Goal: Transaction & Acquisition: Subscribe to service/newsletter

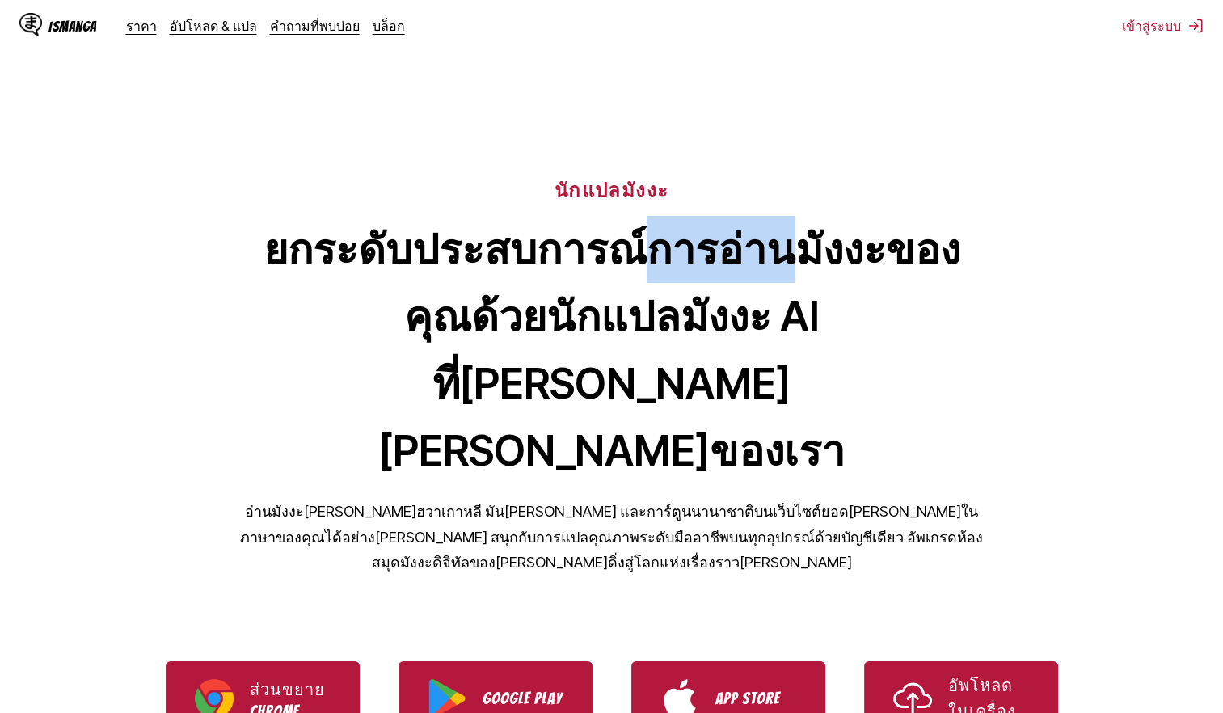
drag, startPoint x: 651, startPoint y: 228, endPoint x: 804, endPoint y: 234, distance: 153.7
click at [804, 234] on h1 "ยกระดับประสบการณ์การอ่านมังงะของคุณด้วยนักแปลมังงะ AI ที่[PERSON_NAME][PERSON_N…" at bounding box center [612, 350] width 744 height 268
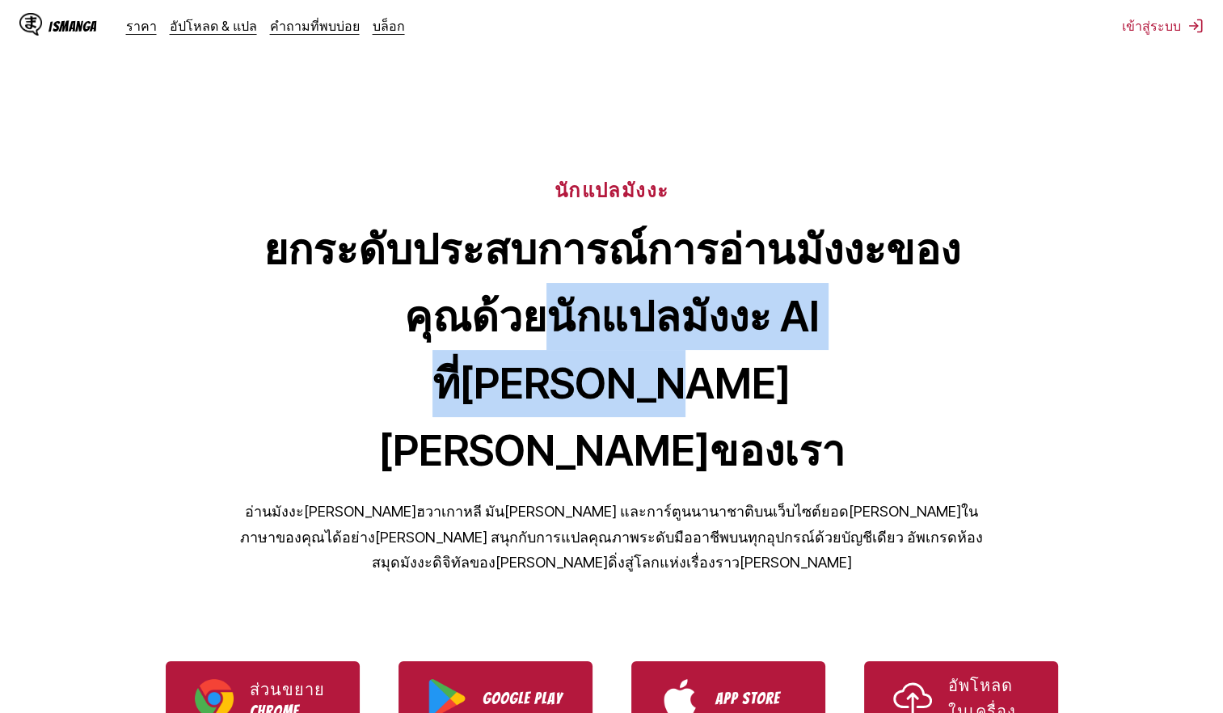
drag, startPoint x: 404, startPoint y: 286, endPoint x: 879, endPoint y: 277, distance: 474.6
click at [879, 277] on h1 "ยกระดับประสบการณ์การอ่านมังงะของคุณด้วยนักแปลมังงะ AI ที่[PERSON_NAME][PERSON_N…" at bounding box center [612, 350] width 744 height 268
click at [135, 25] on link "ราคา" at bounding box center [141, 26] width 31 height 16
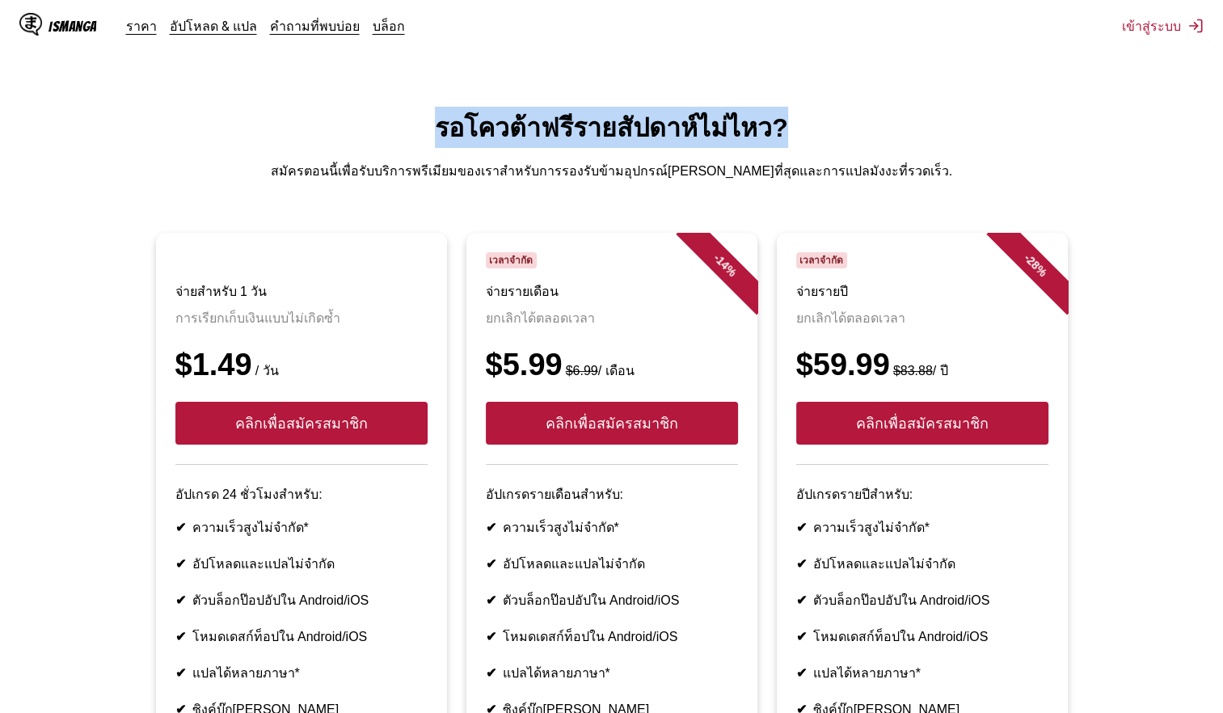
drag, startPoint x: 440, startPoint y: 118, endPoint x: 787, endPoint y: 130, distance: 347.8
click at [787, 130] on h1 "รอโควต้าฟรีรายสัปดาห์ไม่ไหว?" at bounding box center [611, 127] width 1197 height 41
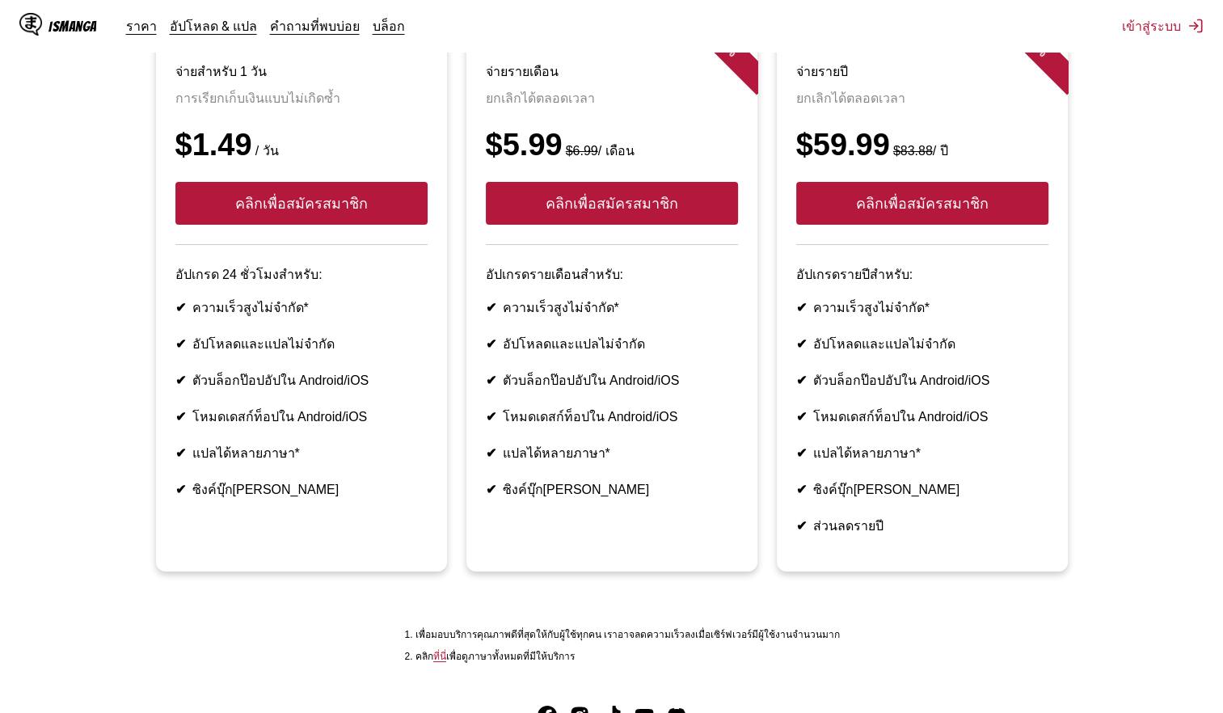
scroll to position [242, 0]
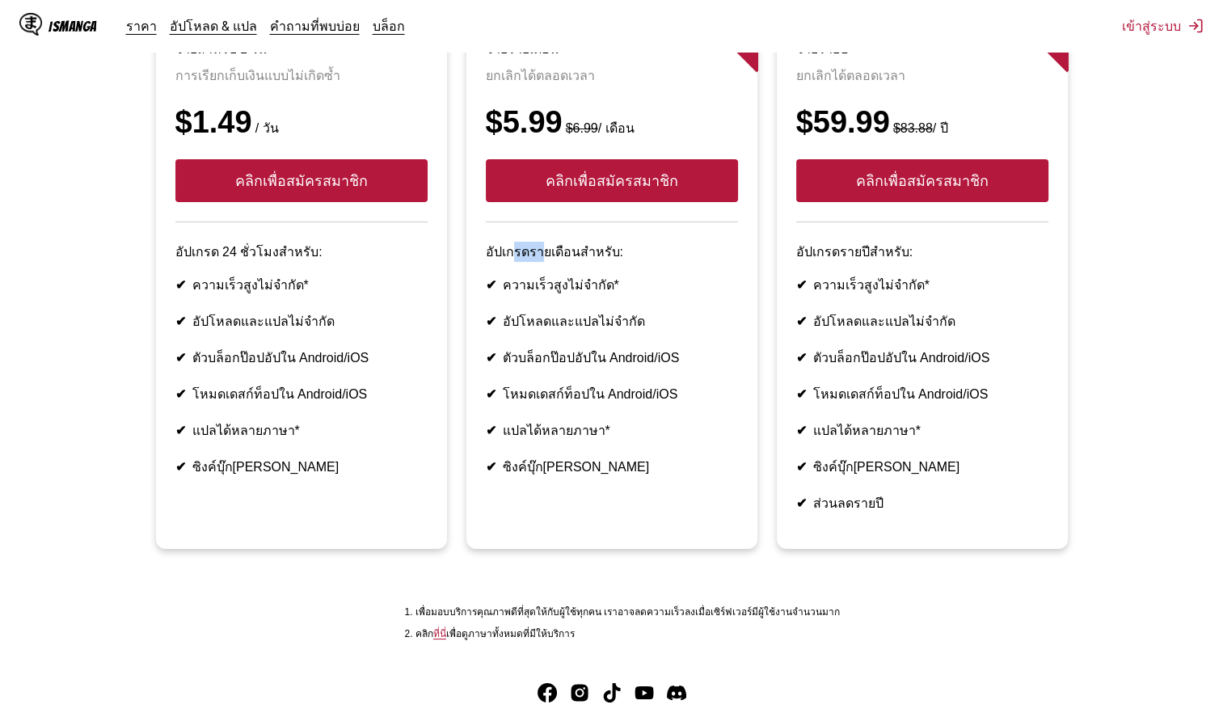
drag, startPoint x: 518, startPoint y: 237, endPoint x: 542, endPoint y: 233, distance: 24.6
click at [542, 242] on p "อัปเกรดรายเดือนสำหรับ:" at bounding box center [612, 252] width 252 height 20
click at [521, 254] on article "- 14 % เวลาจำกัด จ่ายรายเดือน ยกเลิกได้ตลอดเวลา $5.99 $6.99 / เดือน คลิกเพื่อสม…" at bounding box center [611, 269] width 291 height 559
drag, startPoint x: 546, startPoint y: 238, endPoint x: 554, endPoint y: 237, distance: 8.1
click at [554, 242] on p "อัปเกรดรายเดือนสำหรับ:" at bounding box center [612, 252] width 252 height 20
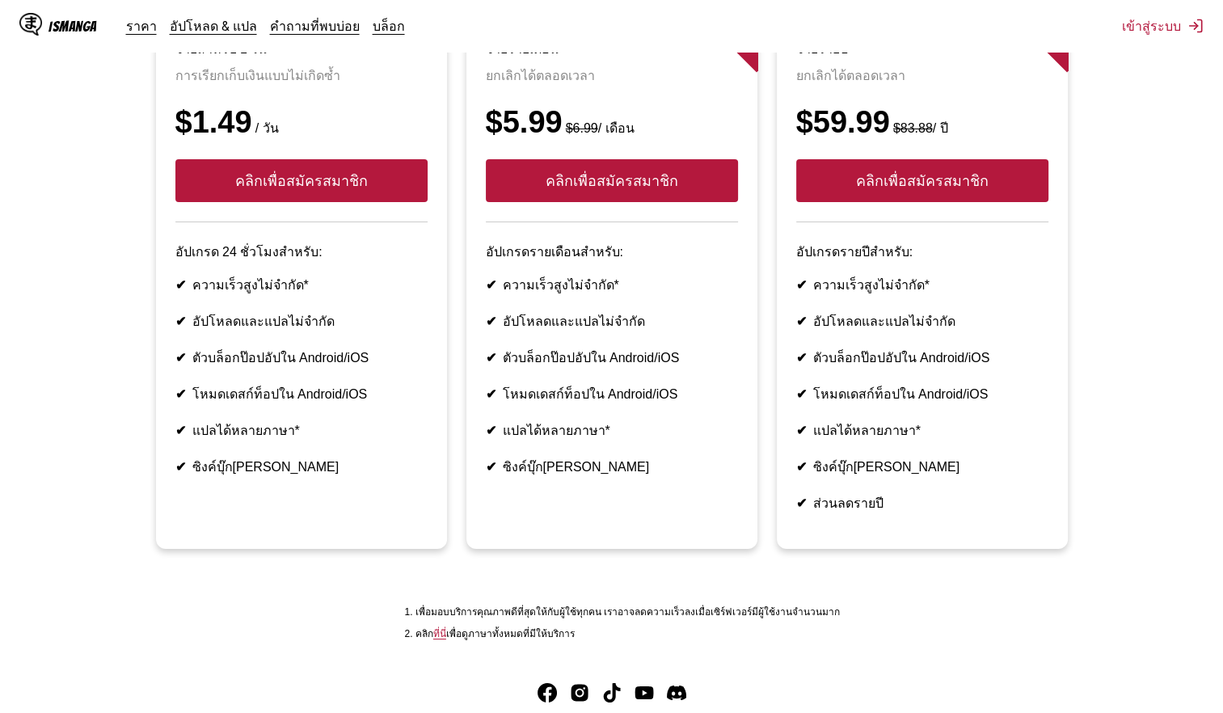
drag, startPoint x: 554, startPoint y: 237, endPoint x: 562, endPoint y: 270, distance: 33.9
click at [562, 275] on li "✔ ความเร็วสูงไม่จำกัด*" at bounding box center [612, 285] width 252 height 20
drag, startPoint x: 517, startPoint y: 272, endPoint x: 572, endPoint y: 262, distance: 56.0
click at [572, 275] on li "✔ ความเร็วสูงไม่จำกัด*" at bounding box center [612, 285] width 252 height 20
drag, startPoint x: 572, startPoint y: 262, endPoint x: 608, endPoint y: 301, distance: 52.6
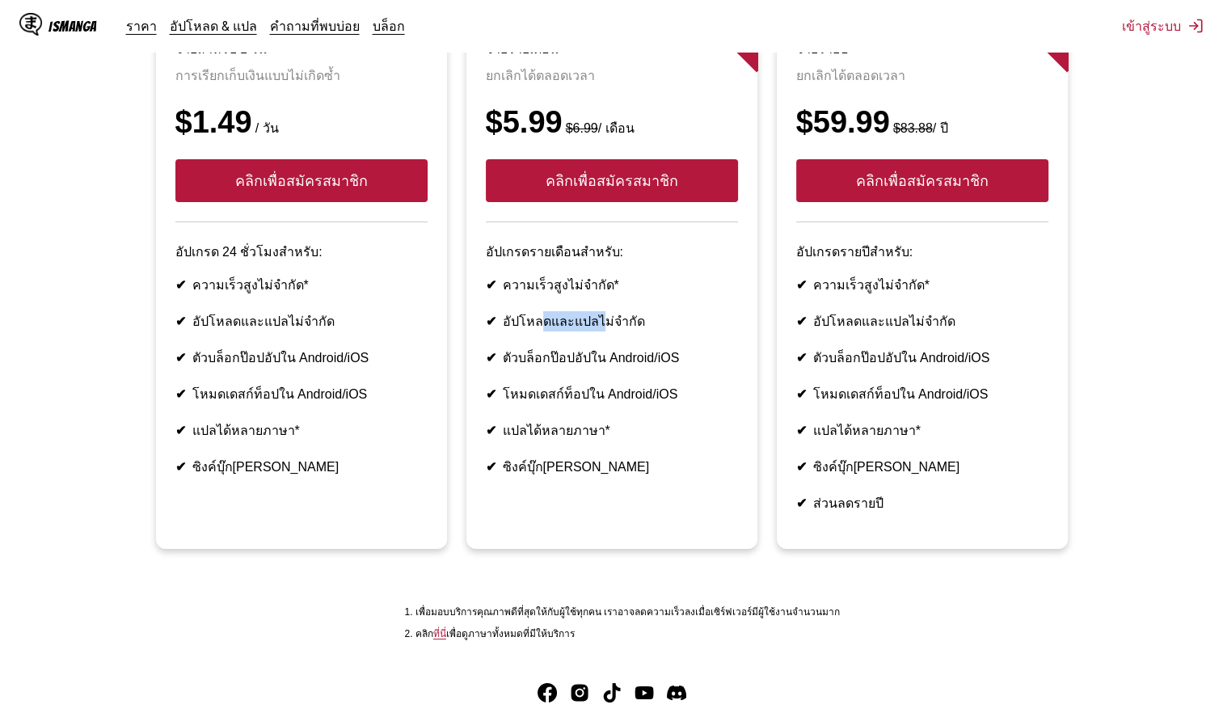
click at [608, 311] on li "✔ อัปโหลดและแปลไม่จำกัด" at bounding box center [612, 321] width 252 height 20
drag, startPoint x: 608, startPoint y: 301, endPoint x: 545, endPoint y: 370, distance: 93.8
click at [545, 384] on li "✔ โหมดเดสก์ท็อปใน Android/iOS" at bounding box center [612, 394] width 252 height 20
drag, startPoint x: 512, startPoint y: 336, endPoint x: 668, endPoint y: 331, distance: 156.1
click at [668, 348] on li "✔ ตัวบล็อกป๊อปอัปใน Android/iOS" at bounding box center [612, 358] width 252 height 20
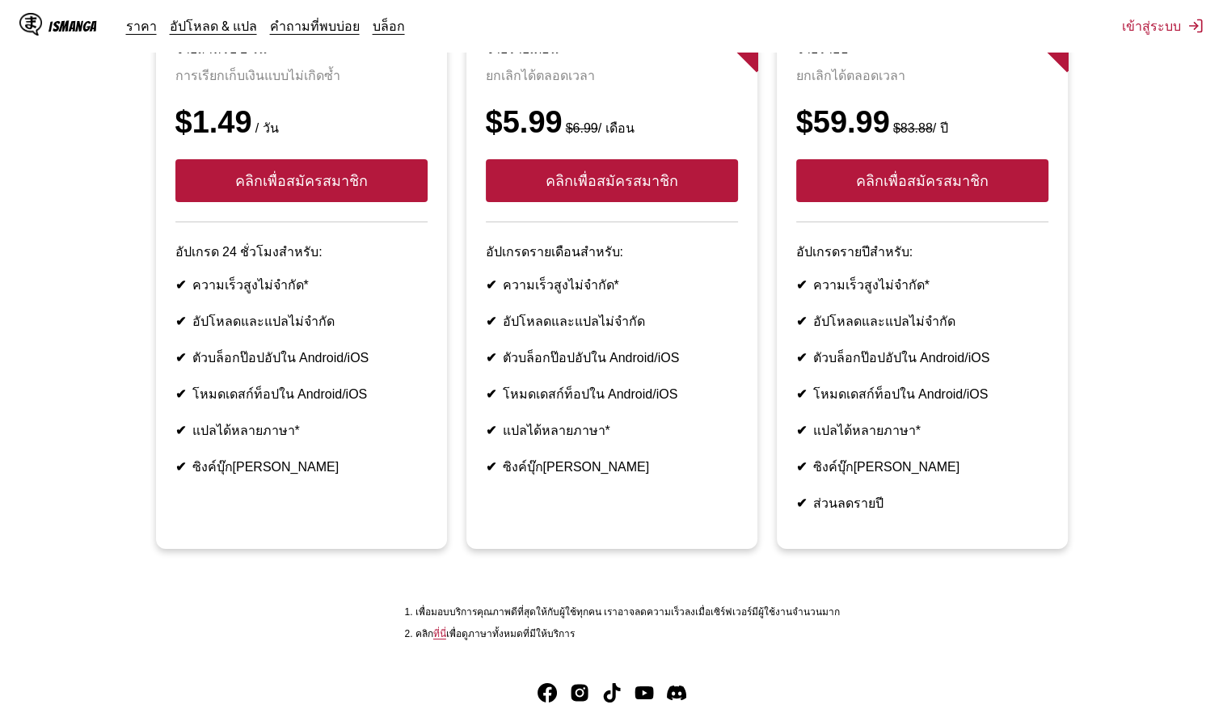
drag, startPoint x: 668, startPoint y: 331, endPoint x: 594, endPoint y: 374, distance: 85.1
click at [594, 384] on li "✔ โหมดเดสก์ท็อปใน Android/iOS" at bounding box center [612, 394] width 252 height 20
drag, startPoint x: 505, startPoint y: 372, endPoint x: 669, endPoint y: 351, distance: 165.4
click at [669, 351] on ul "✔ ความเร็วสูงไม่จำกัด* ✔ อัปโหลดและแปลไม่จำกัด ✔ ตัวบล็อกป๊อปอัปใน Android/iOS …" at bounding box center [612, 376] width 252 height 202
drag, startPoint x: 527, startPoint y: 407, endPoint x: 588, endPoint y: 393, distance: 62.2
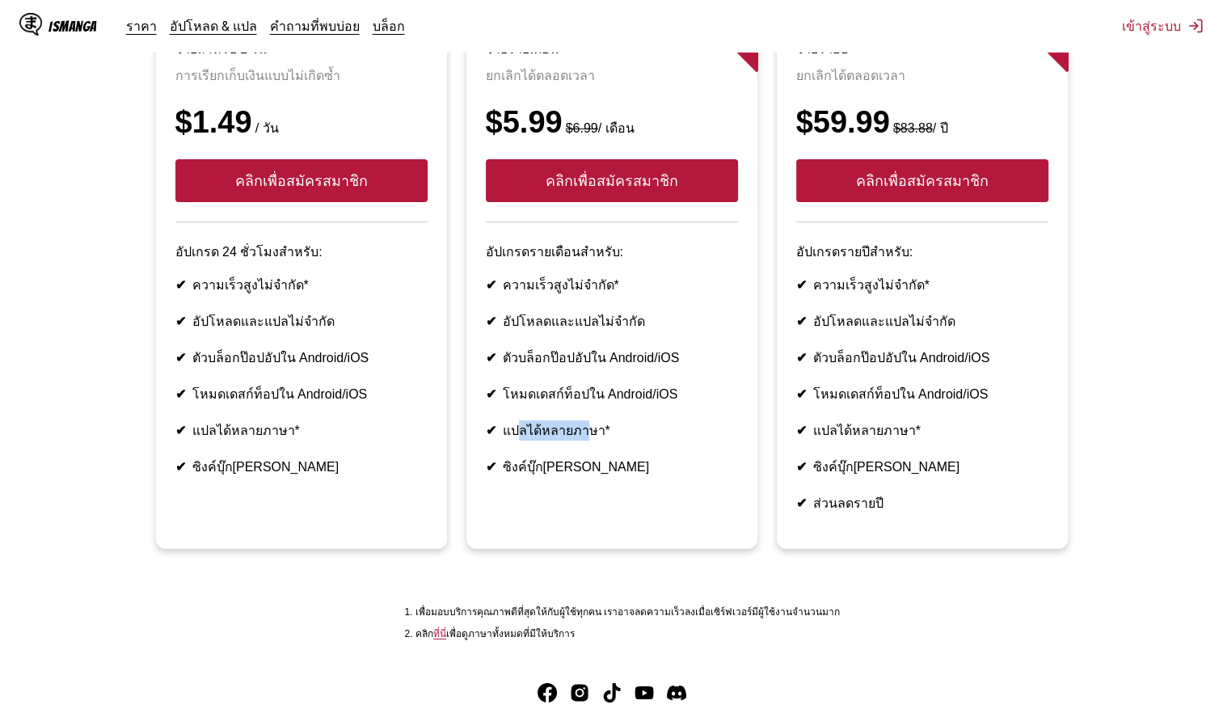
click at [588, 393] on ul "✔ ความเร็วสูงไม่จำกัด* ✔ อัปโหลดและแปลไม่จำกัด ✔ ตัวบล็อกป๊อปอัปใน Android/iOS …" at bounding box center [612, 376] width 252 height 202
drag, startPoint x: 588, startPoint y: 393, endPoint x: 538, endPoint y: 428, distance: 60.8
click at [538, 457] on li "✔ ซิงค์บุ๊ก[PERSON_NAME]" at bounding box center [612, 467] width 252 height 20
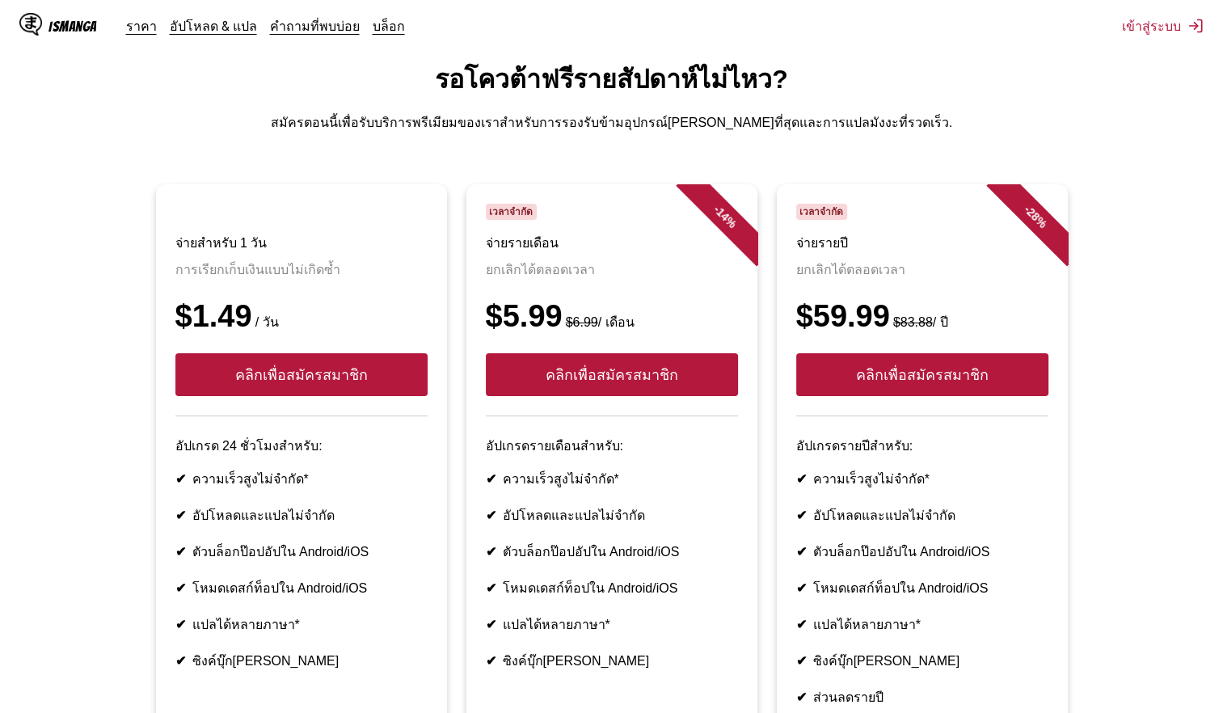
scroll to position [0, 0]
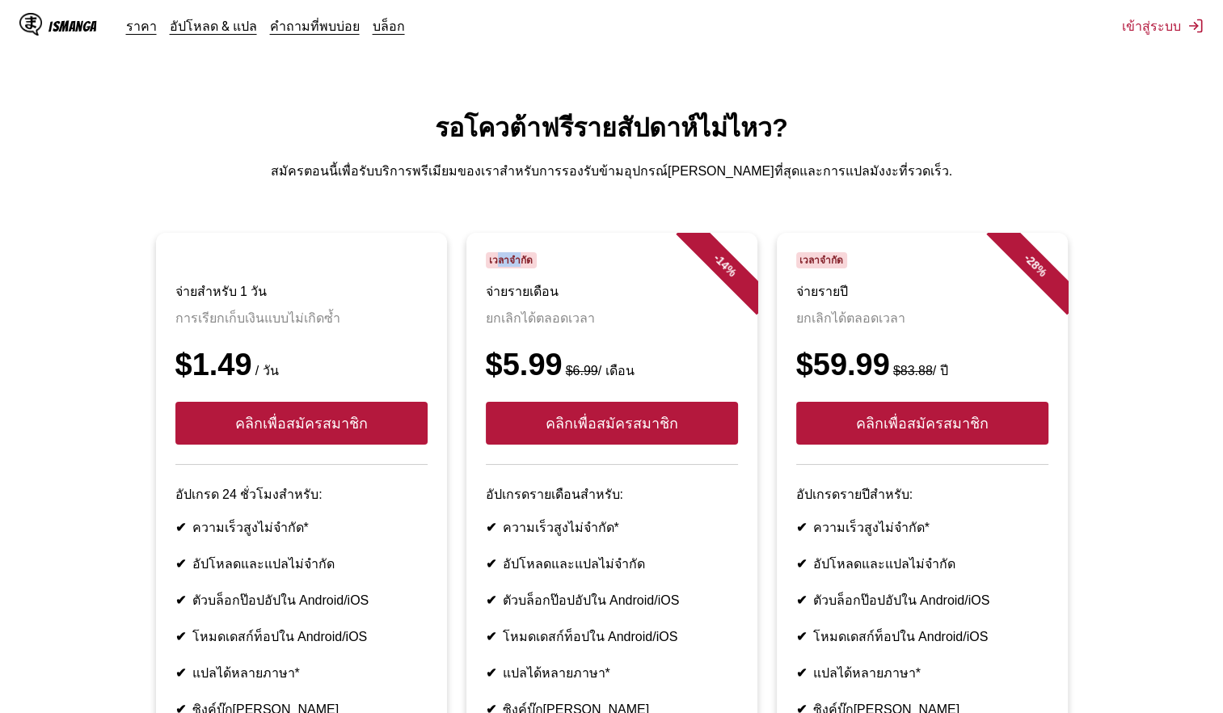
drag, startPoint x: 508, startPoint y: 255, endPoint x: 518, endPoint y: 257, distance: 10.8
click at [518, 257] on span "เวลาจำกัด" at bounding box center [512, 260] width 52 height 16
drag, startPoint x: 559, startPoint y: 348, endPoint x: 488, endPoint y: 357, distance: 71.8
click at [488, 357] on div "$5.99 $6.99 / เดือน" at bounding box center [612, 365] width 252 height 35
drag, startPoint x: 488, startPoint y: 357, endPoint x: 497, endPoint y: 361, distance: 9.8
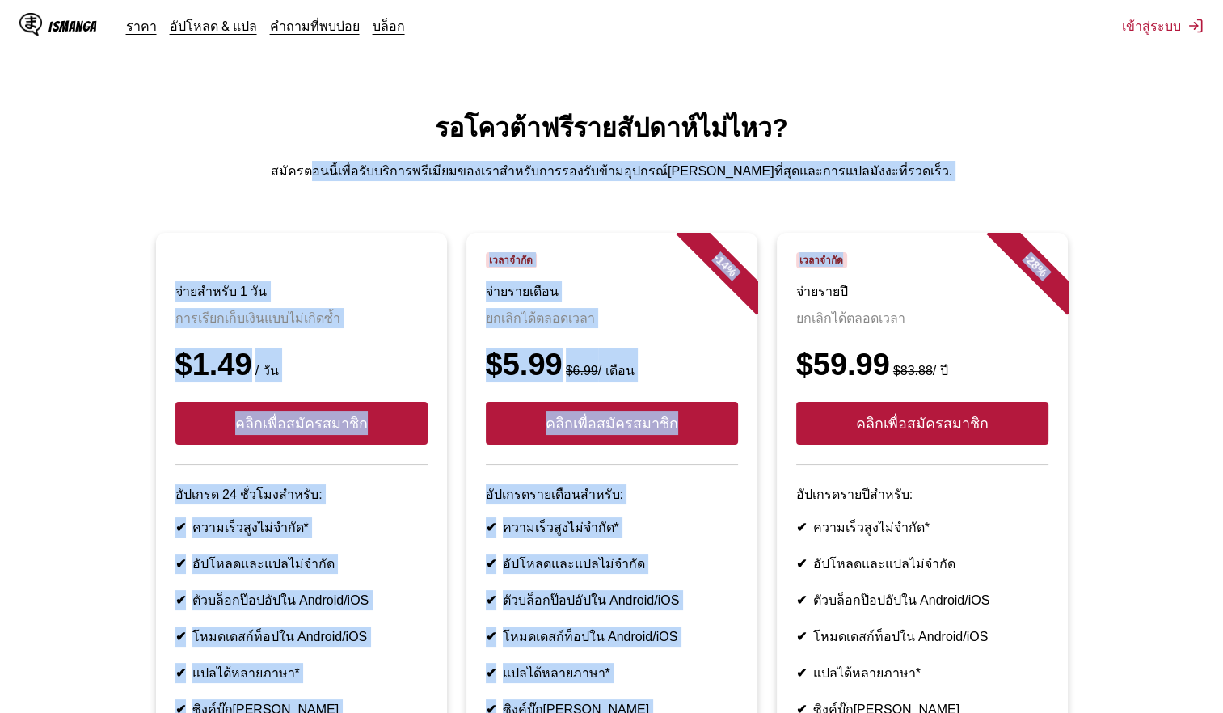
drag, startPoint x: 378, startPoint y: 170, endPoint x: 892, endPoint y: 171, distance: 514.1
click at [892, 171] on main "รอโควต้าฟรีรายสัปดาห์ไม่ไหว? สมัครตอนนี้เพื่อรับบริการพรีเมียมของเราสำหรับการรอ…" at bounding box center [611, 500] width 1223 height 786
drag, startPoint x: 892, startPoint y: 171, endPoint x: 938, endPoint y: 184, distance: 47.9
click at [938, 184] on main "รอโควต้าฟรีรายสัปดาห์ไม่ไหว? สมัครตอนนี้เพื่อรับบริการพรีเมียมของเราสำหรับการรอ…" at bounding box center [611, 500] width 1223 height 786
click at [795, 170] on p "สมัครตอนนี้เพื่อรับบริการพรีเมียมของเราสำหรับการรองรับข้ามอุปกรณ์[PERSON_NAME]ท…" at bounding box center [611, 171] width 1197 height 20
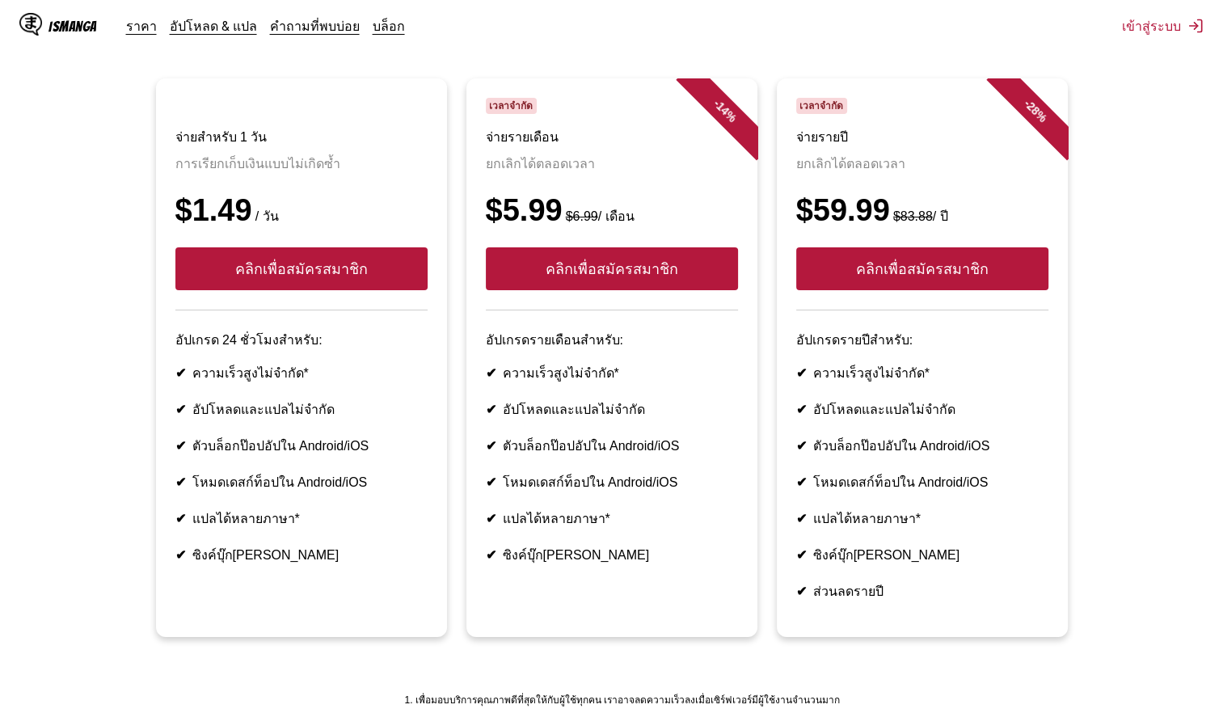
scroll to position [162, 0]
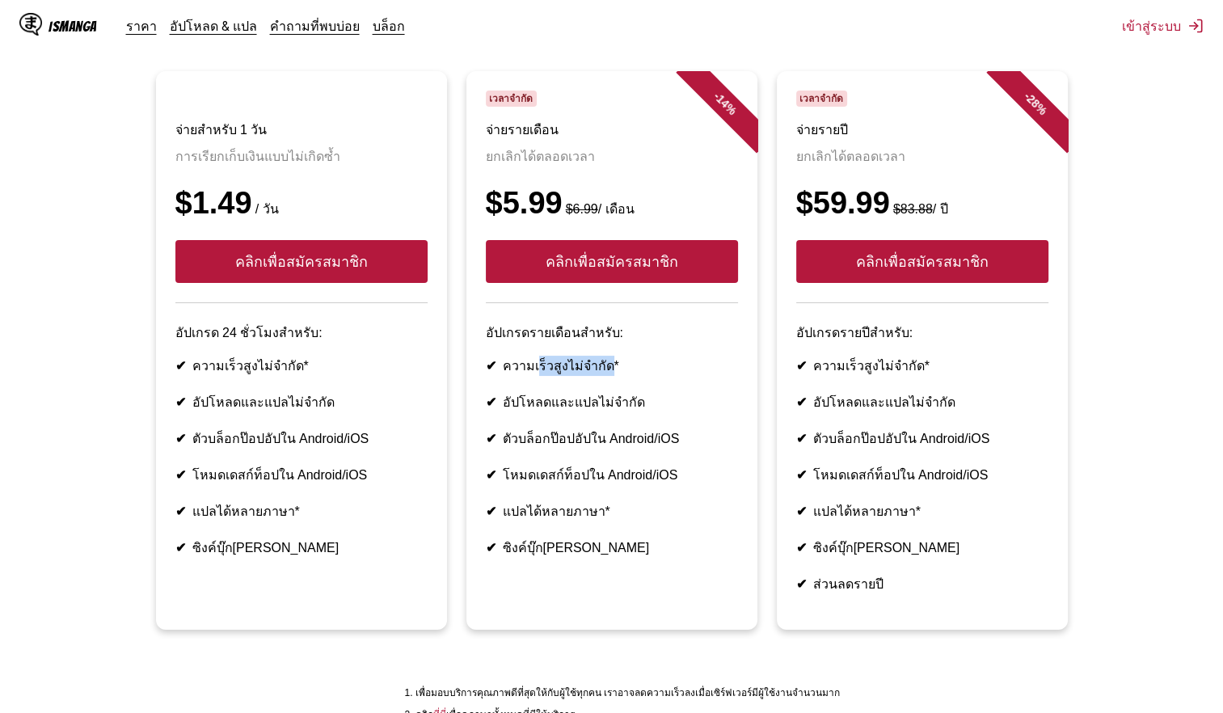
drag, startPoint x: 537, startPoint y: 353, endPoint x: 608, endPoint y: 349, distance: 71.2
click at [608, 356] on li "✔ ความเร็วสูงไม่จำกัด*" at bounding box center [612, 366] width 252 height 20
drag, startPoint x: 608, startPoint y: 349, endPoint x: 605, endPoint y: 380, distance: 30.9
click at [605, 392] on li "✔ อัปโหลดและแปลไม่จำกัด" at bounding box center [612, 402] width 252 height 20
drag, startPoint x: 605, startPoint y: 380, endPoint x: 590, endPoint y: 407, distance: 31.1
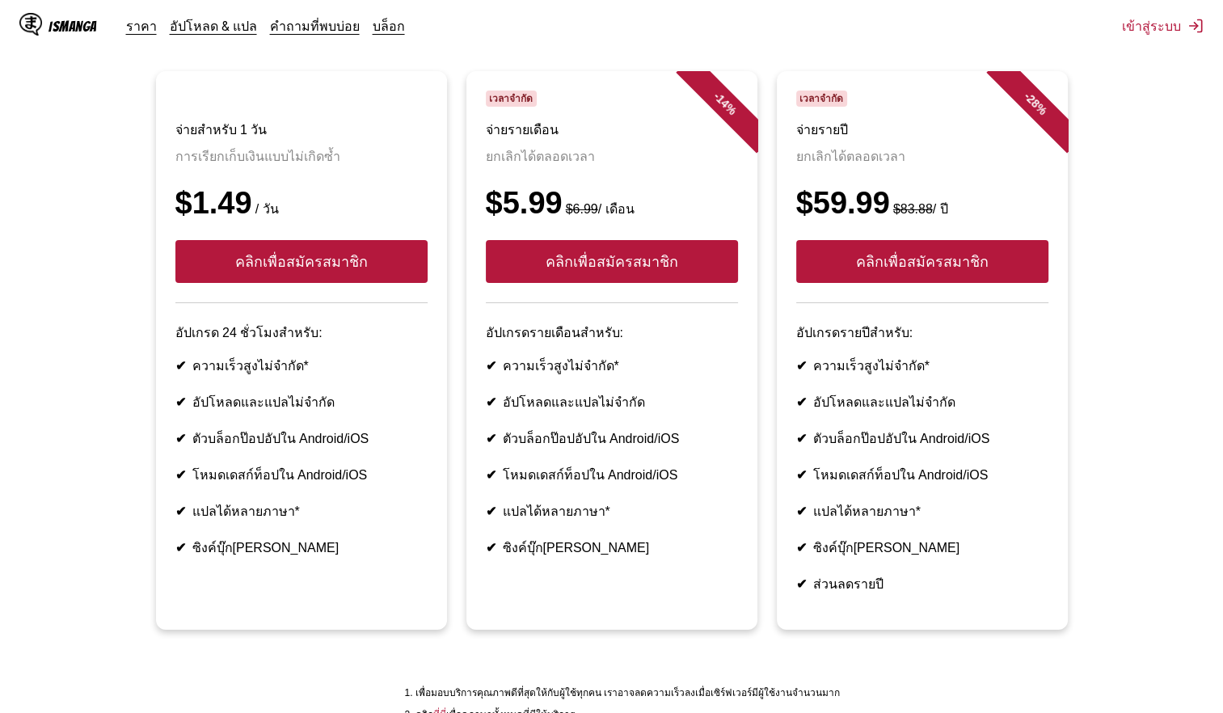
click at [590, 428] on li "✔ ตัวบล็อกป๊อปอัปใน Android/iOS" at bounding box center [612, 438] width 252 height 20
drag, startPoint x: 506, startPoint y: 419, endPoint x: 643, endPoint y: 424, distance: 137.5
click at [643, 428] on li "✔ ตัวบล็อกป๊อปอัปใน Android/iOS" at bounding box center [612, 438] width 252 height 20
drag, startPoint x: 643, startPoint y: 424, endPoint x: 563, endPoint y: 441, distance: 82.6
click at [563, 441] on ul "✔ ความเร็วสูงไม่จำกัด* ✔ อัปโหลดและแปลไม่จำกัด ✔ ตัวบล็อกป๊อปอัปใน Android/iOS …" at bounding box center [612, 457] width 252 height 202
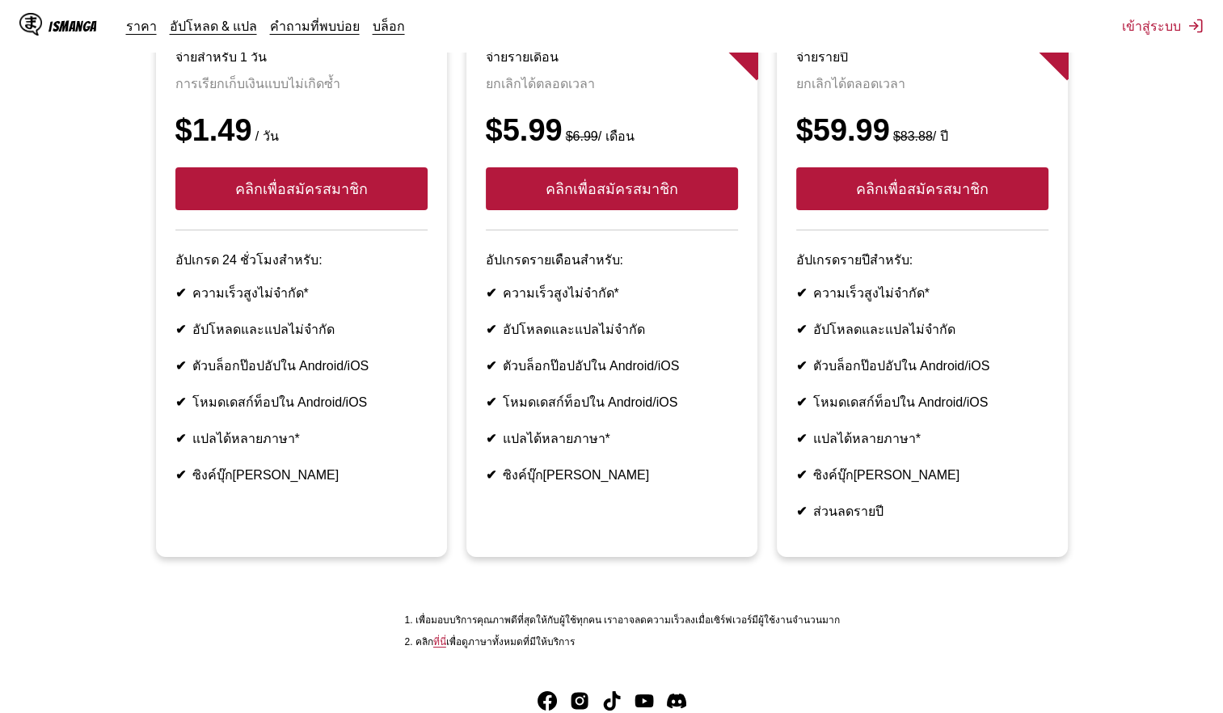
scroll to position [242, 0]
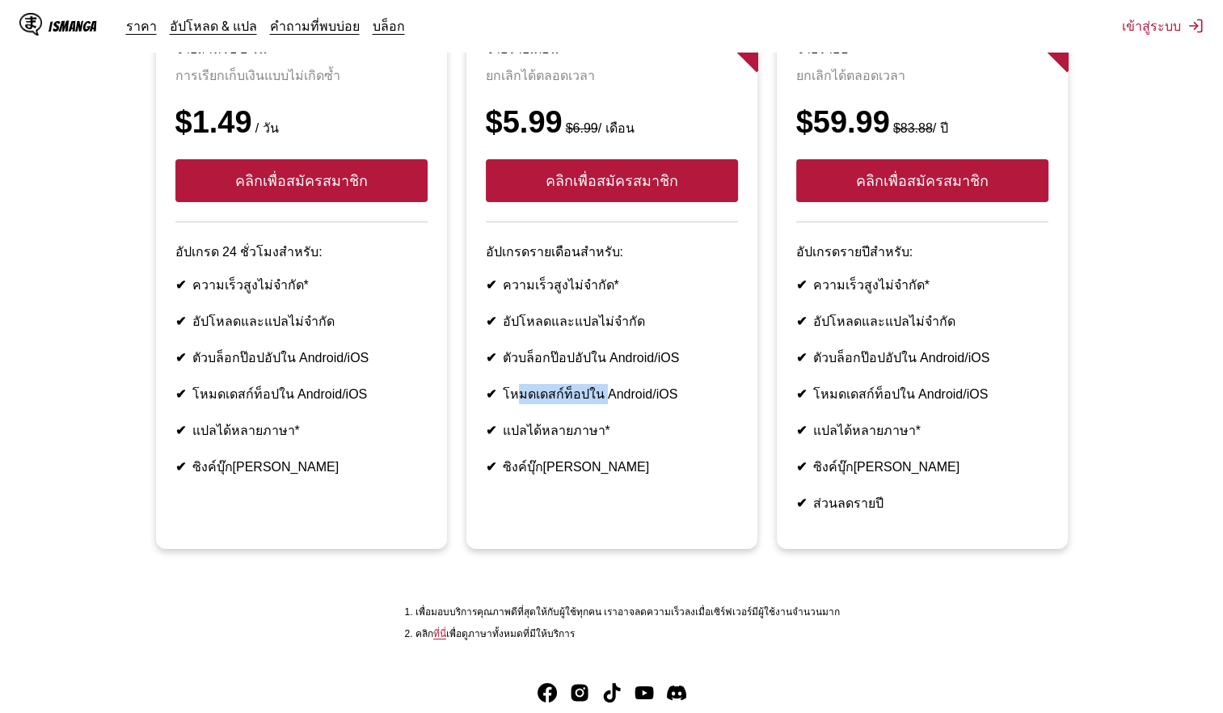
drag, startPoint x: 521, startPoint y: 369, endPoint x: 607, endPoint y: 369, distance: 86.5
click at [607, 384] on li "✔ โหมดเดสก์ท็อปใน Android/iOS" at bounding box center [612, 394] width 252 height 20
drag, startPoint x: 607, startPoint y: 369, endPoint x: 588, endPoint y: 402, distance: 37.3
click at [588, 420] on li "✔ แปลได้หลายภาษา*" at bounding box center [612, 430] width 252 height 20
drag, startPoint x: 527, startPoint y: 401, endPoint x: 562, endPoint y: 401, distance: 34.8
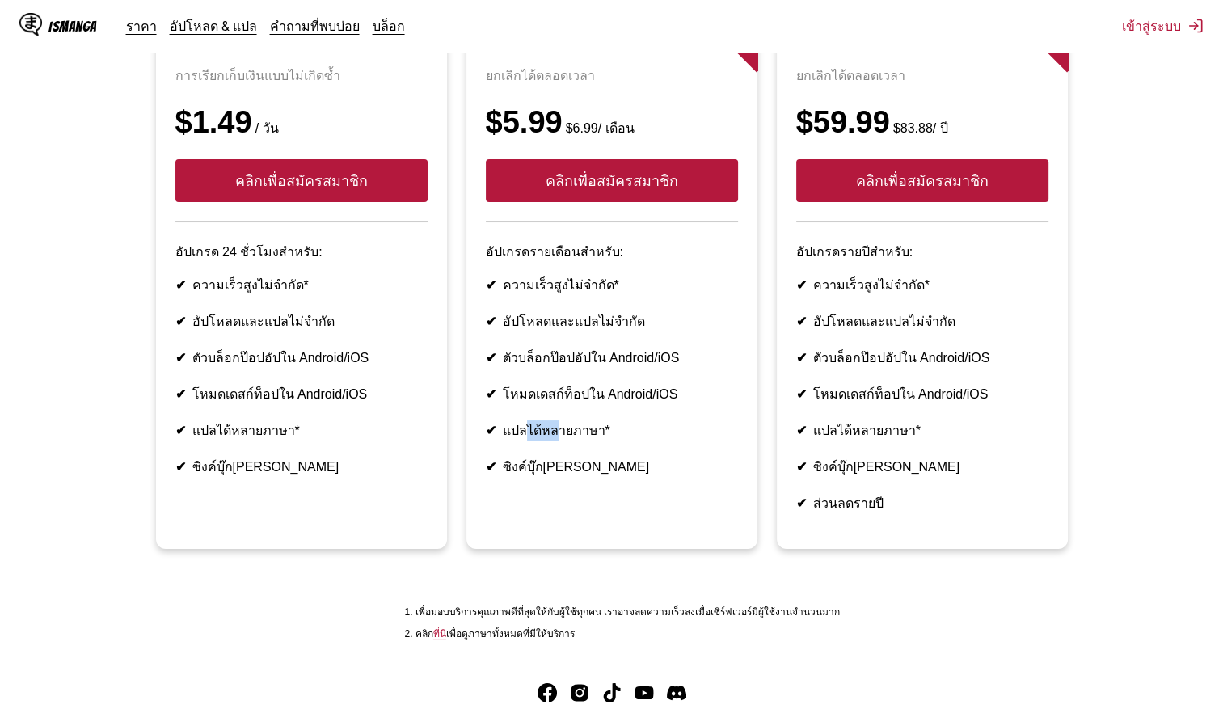
click at [562, 420] on li "✔ แปลได้หลายภาษา*" at bounding box center [612, 430] width 252 height 20
drag, startPoint x: 562, startPoint y: 401, endPoint x: 537, endPoint y: 435, distance: 42.2
click at [537, 457] on li "✔ ซิงค์บุ๊ก[PERSON_NAME]" at bounding box center [612, 467] width 252 height 20
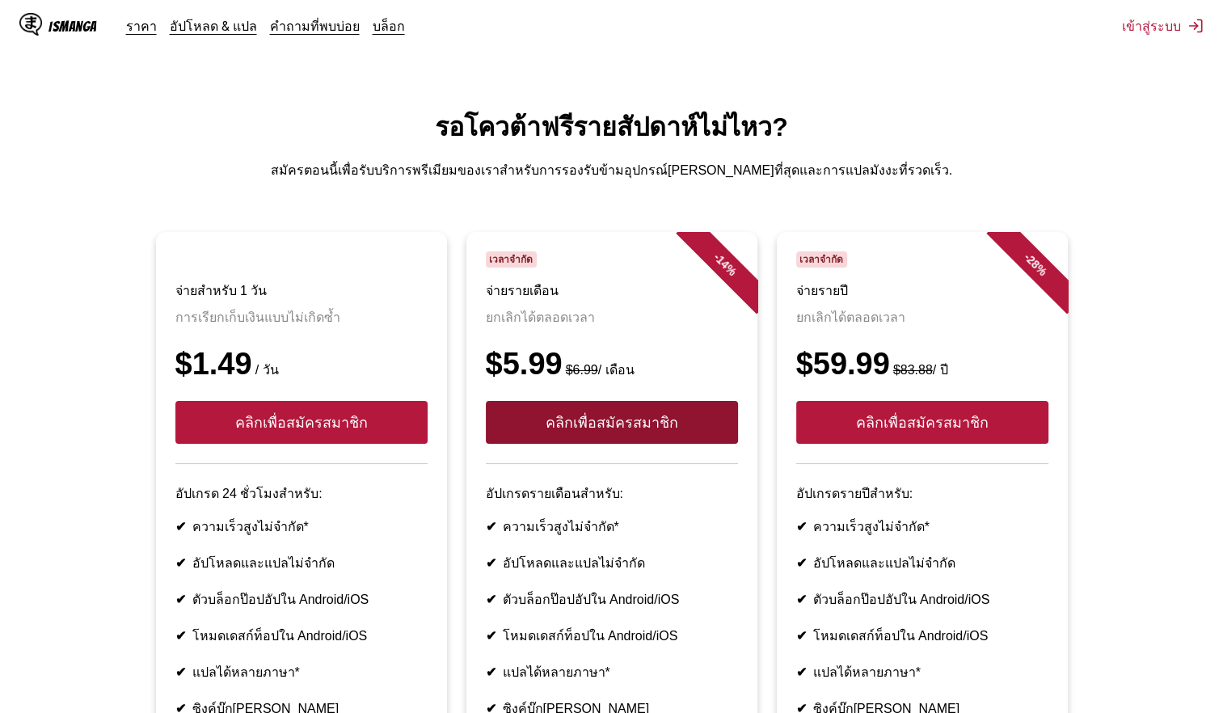
scroll to position [0, 0]
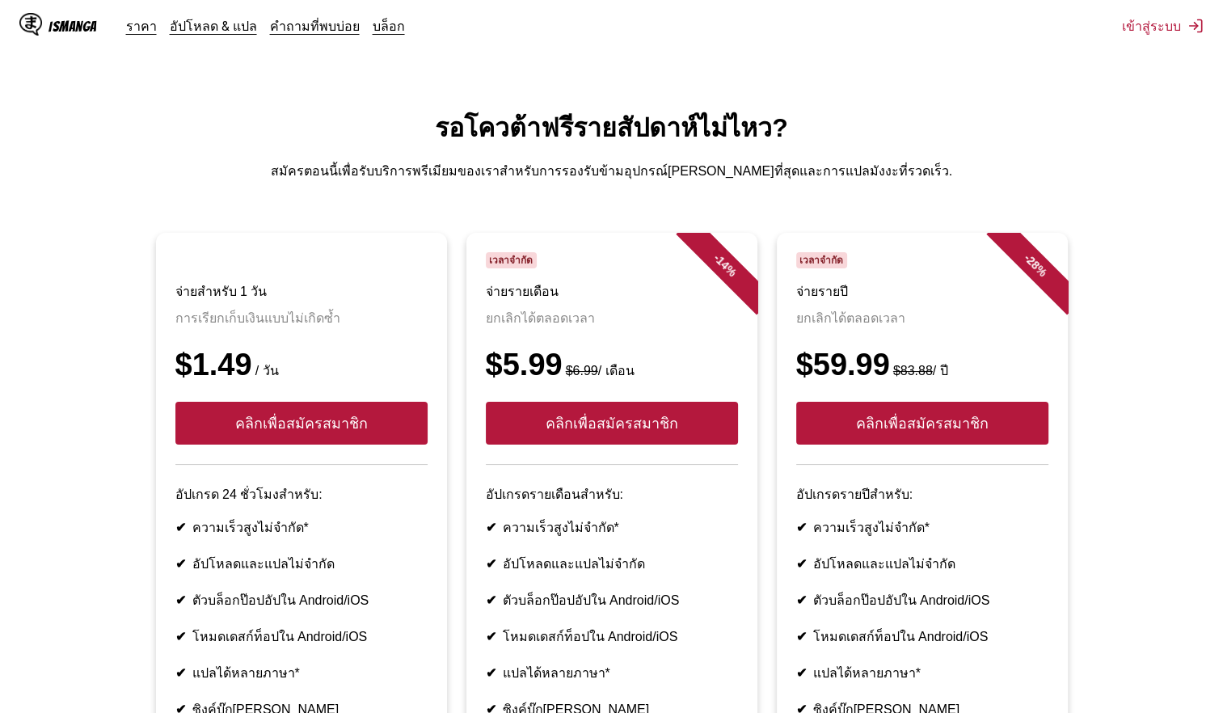
click at [61, 21] on div "IsManga" at bounding box center [72, 26] width 48 height 15
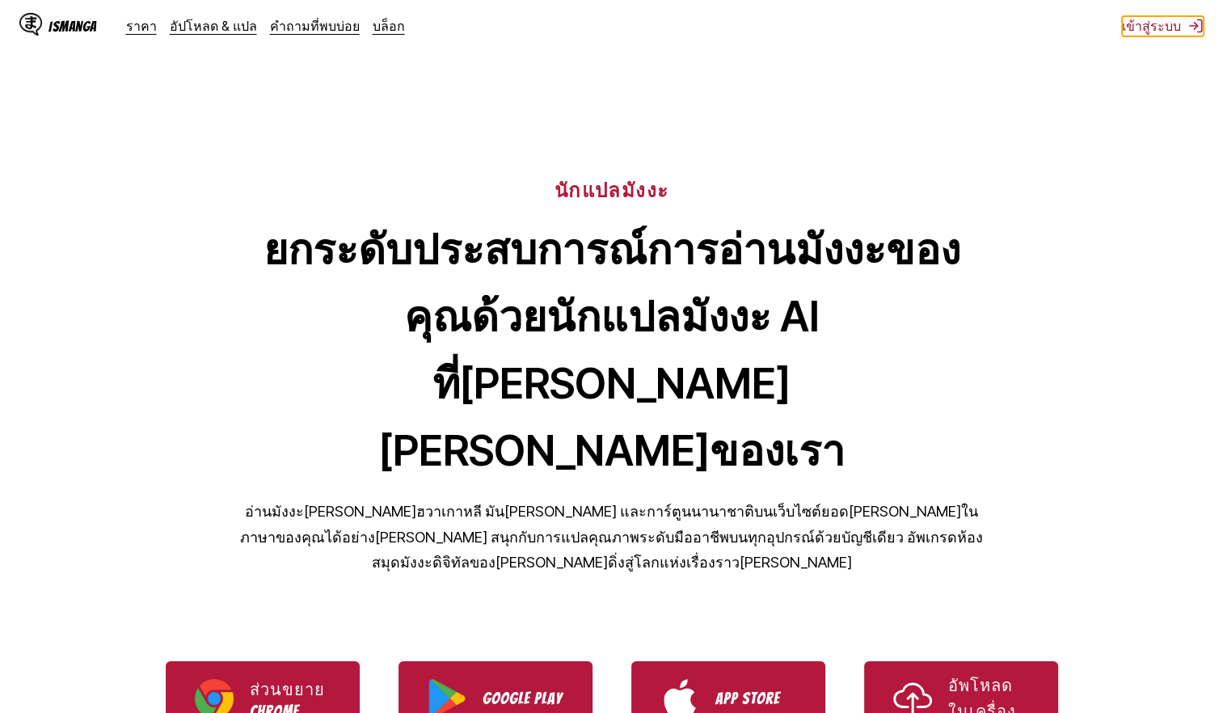
click at [1172, 24] on button "เข้าสู่ระบบ" at bounding box center [1163, 26] width 82 height 20
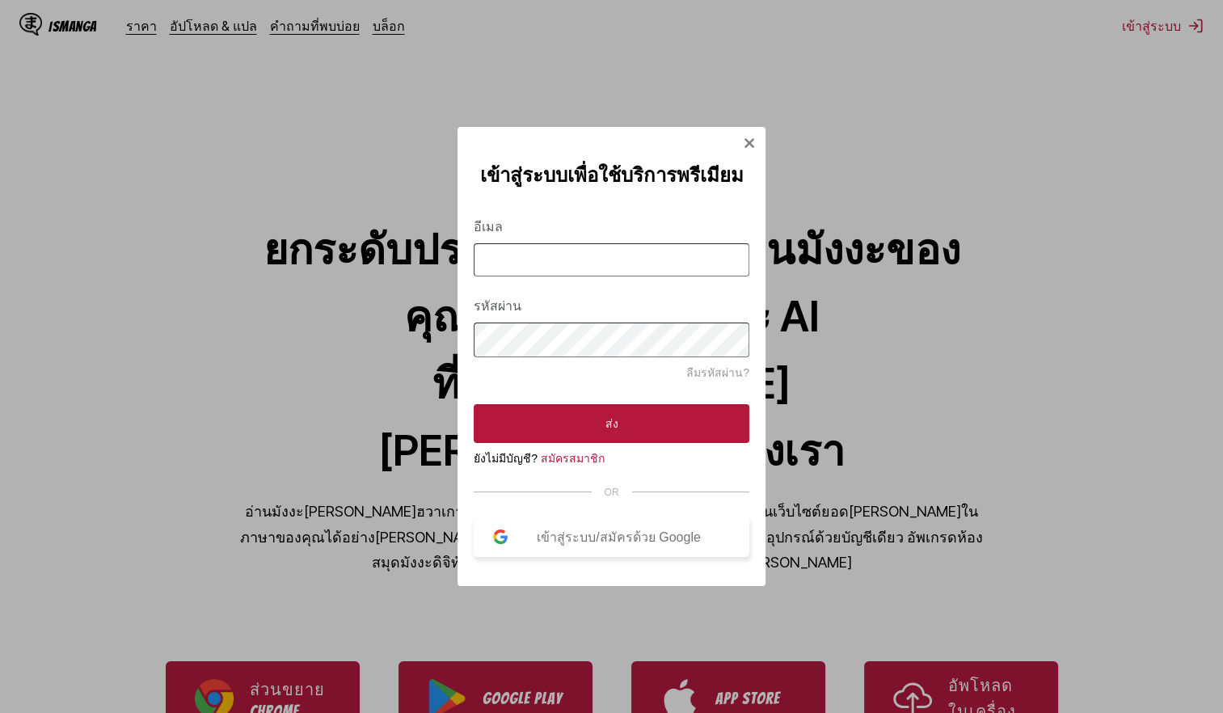
click at [571, 527] on div "เข้าสู่ระบบ/สมัครด้วย Google" at bounding box center [619, 537] width 222 height 20
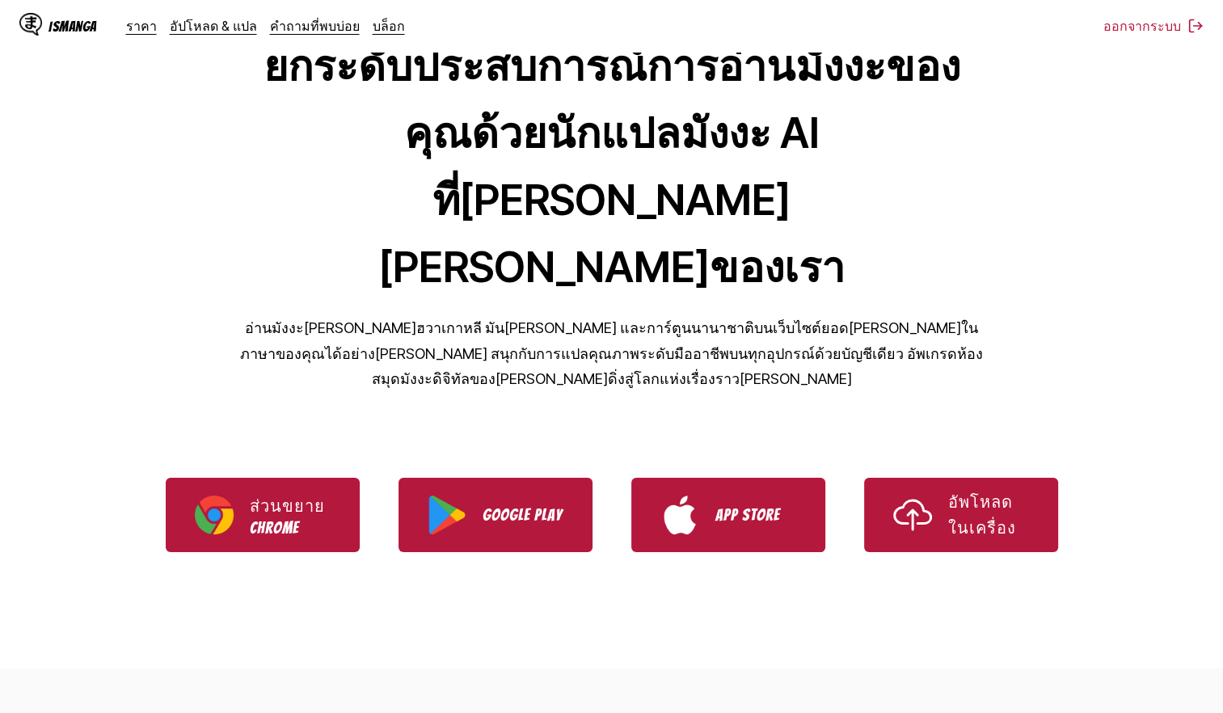
scroll to position [242, 0]
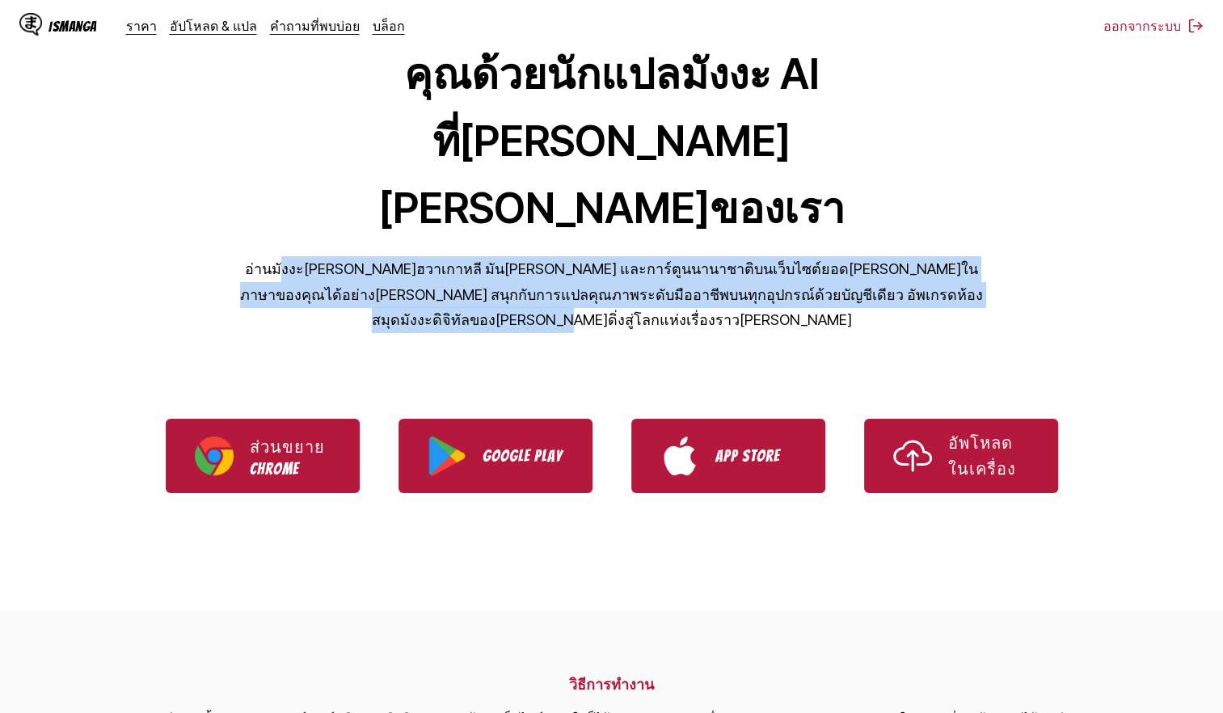
drag, startPoint x: 274, startPoint y: 151, endPoint x: 947, endPoint y: 198, distance: 674.1
click at [947, 198] on div "นักแปลมังงะ ยกระดับประสบการณ์การอ่านมังงะของคุณด้วยนักแปลมังงะ AI ที่[PERSON_NA…" at bounding box center [611, 105] width 1223 height 483
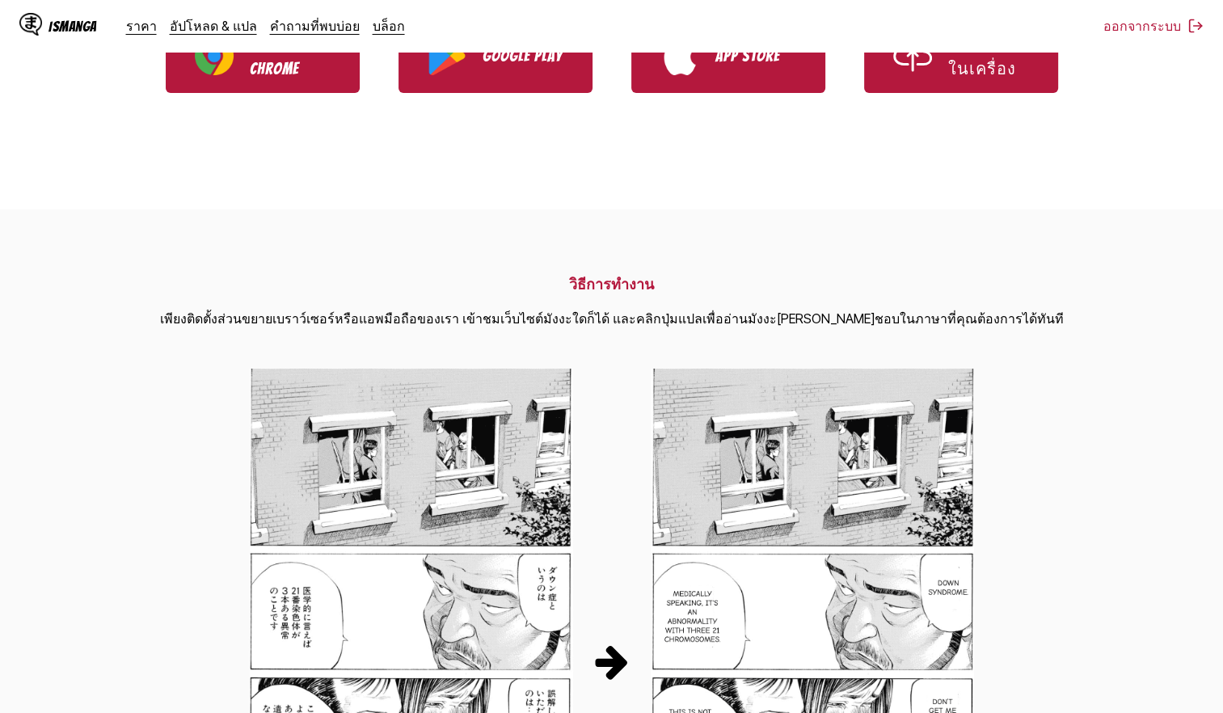
scroll to position [647, 0]
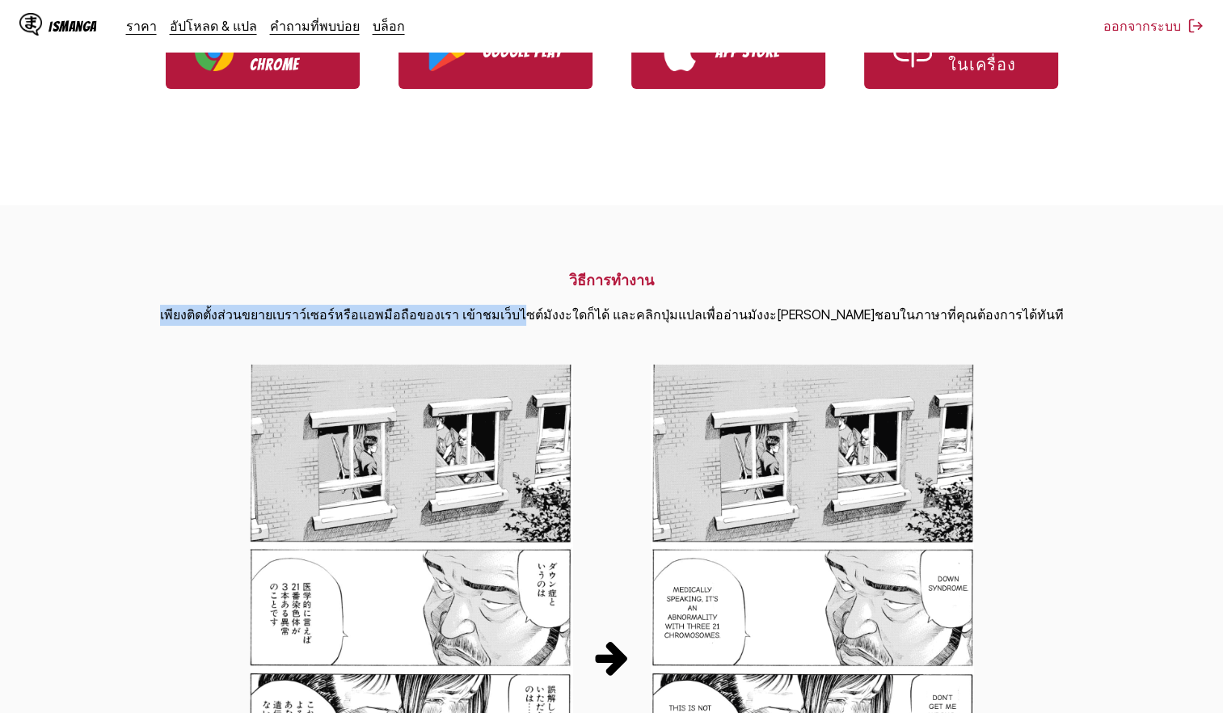
drag, startPoint x: 205, startPoint y: 163, endPoint x: 563, endPoint y: 162, distance: 357.3
click at [563, 205] on section "วิธีการทำงาน เพียงติดตั้งส่วนขยายเบราว์เซอร์หรือแอพมือถือของเรา เข้าชมเว็บไซต์ม…" at bounding box center [611, 651] width 1223 height 892
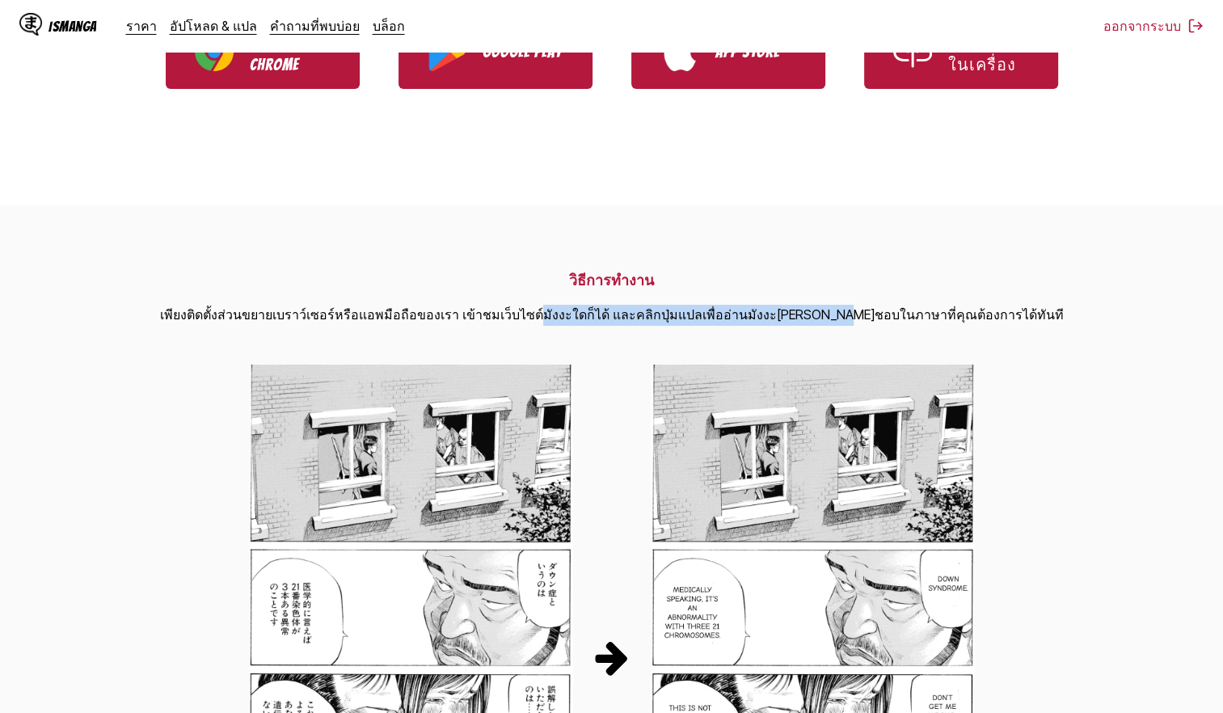
drag, startPoint x: 563, startPoint y: 162, endPoint x: 834, endPoint y: 164, distance: 271.6
click at [834, 305] on p "เพียงติดตั้งส่วนขยายเบราว์เซอร์หรือแอพมือถือของเรา เข้าชมเว็บไซต์มังงะใดก็ได้ แ…" at bounding box center [612, 315] width 904 height 21
drag, startPoint x: 834, startPoint y: 164, endPoint x: 938, endPoint y: 168, distance: 103.5
click at [938, 305] on p "เพียงติดตั้งส่วนขยายเบราว์เซอร์หรือแอพมือถือของเรา เข้าชมเว็บไซต์มังงะใดก็ได้ แ…" at bounding box center [612, 315] width 904 height 21
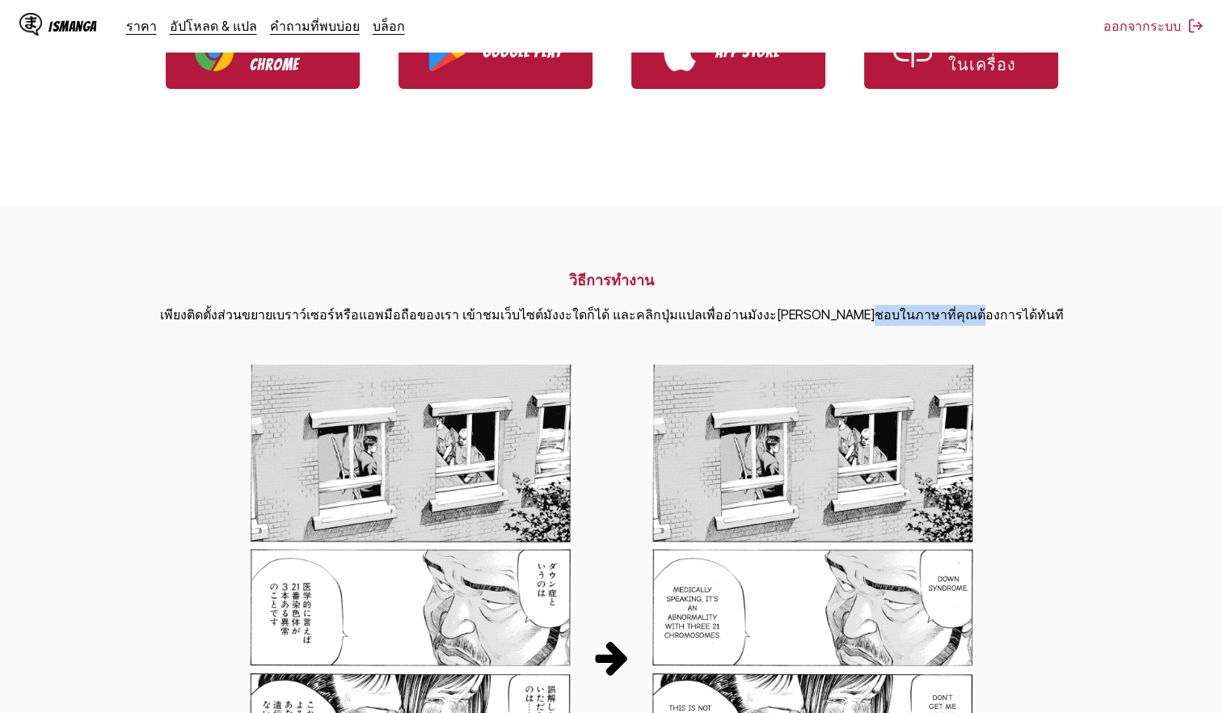
drag, startPoint x: 860, startPoint y: 167, endPoint x: 963, endPoint y: 164, distance: 102.7
click at [963, 305] on p "เพียงติดตั้งส่วนขยายเบราว์เซอร์หรือแอพมือถือของเรา เข้าชมเว็บไซต์มังงะใดก็ได้ แ…" at bounding box center [612, 315] width 904 height 21
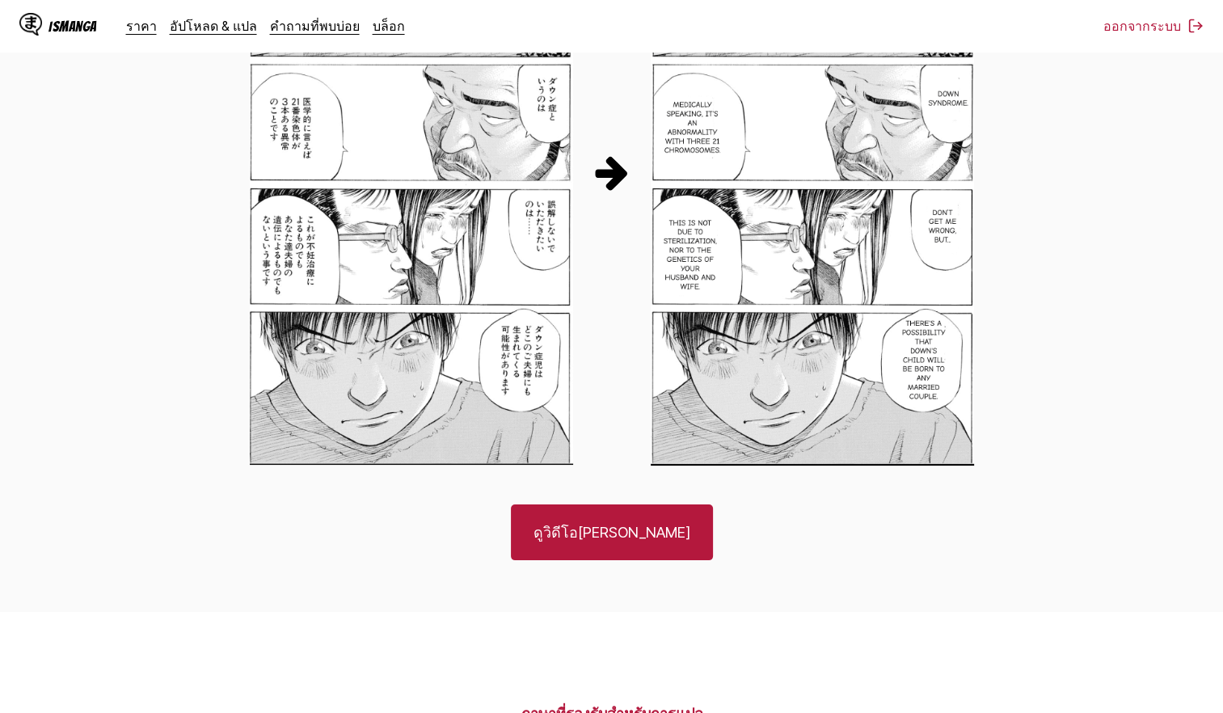
scroll to position [1374, 0]
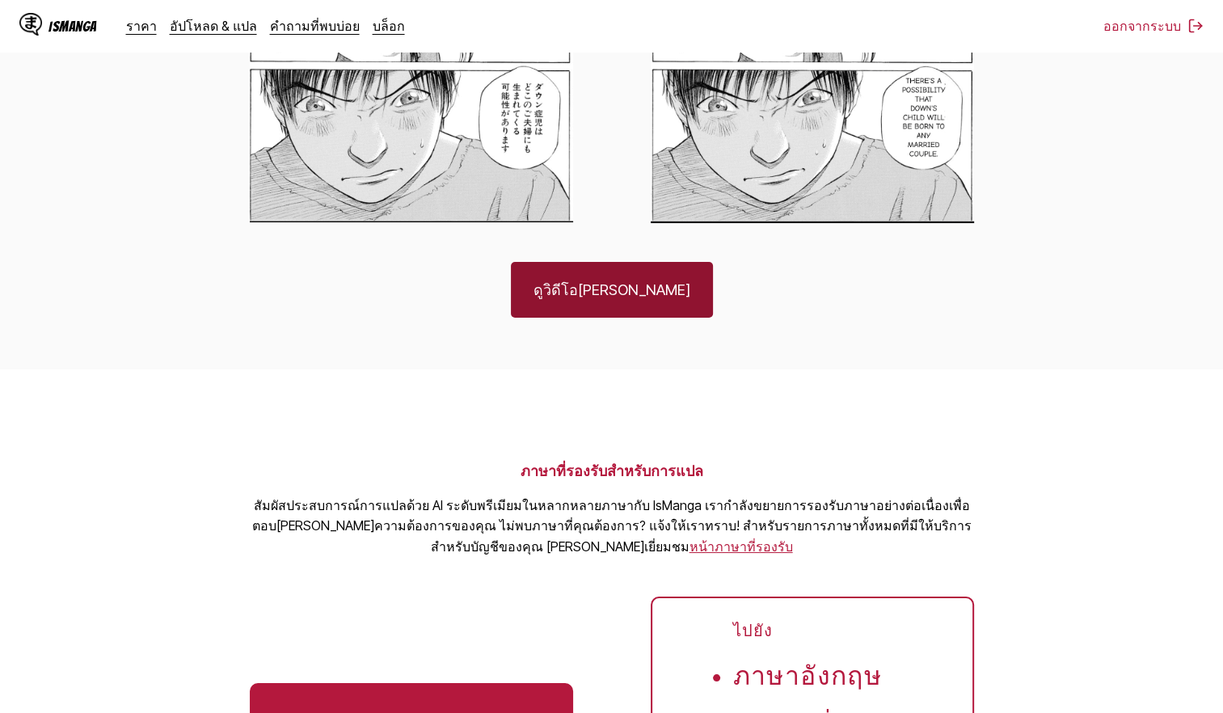
click at [615, 262] on link "ดูวิดีโอ[PERSON_NAME]" at bounding box center [612, 290] width 202 height 56
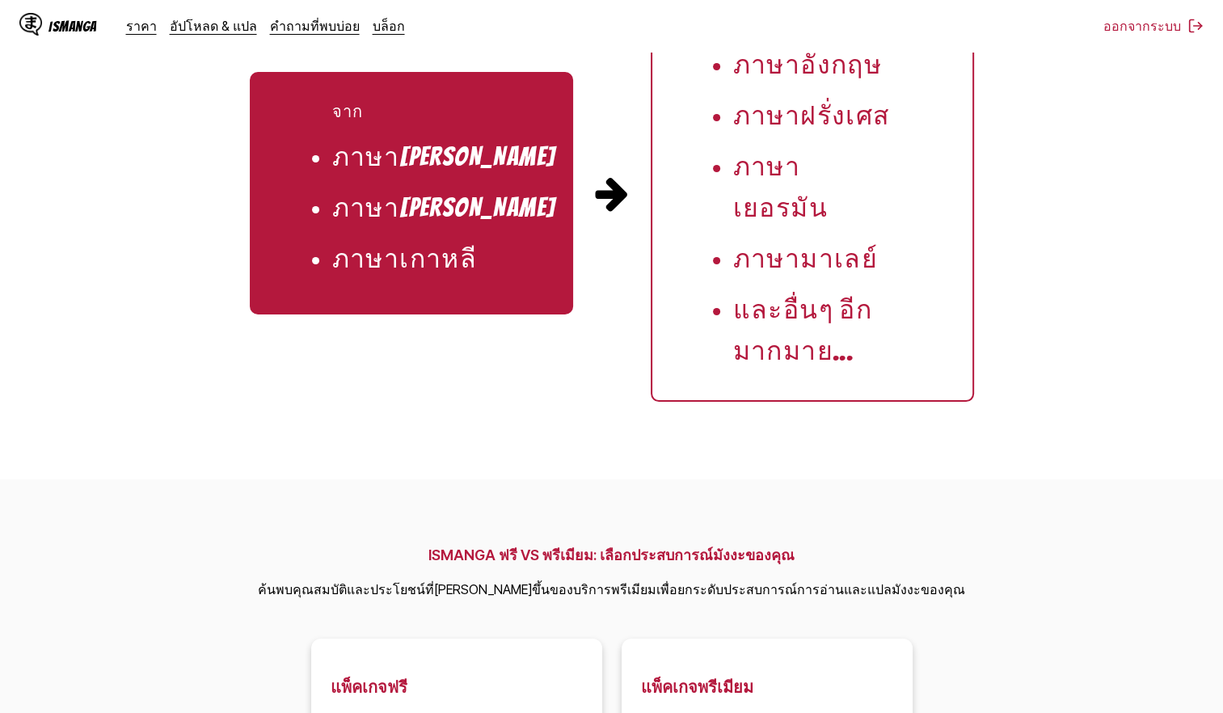
scroll to position [2021, 0]
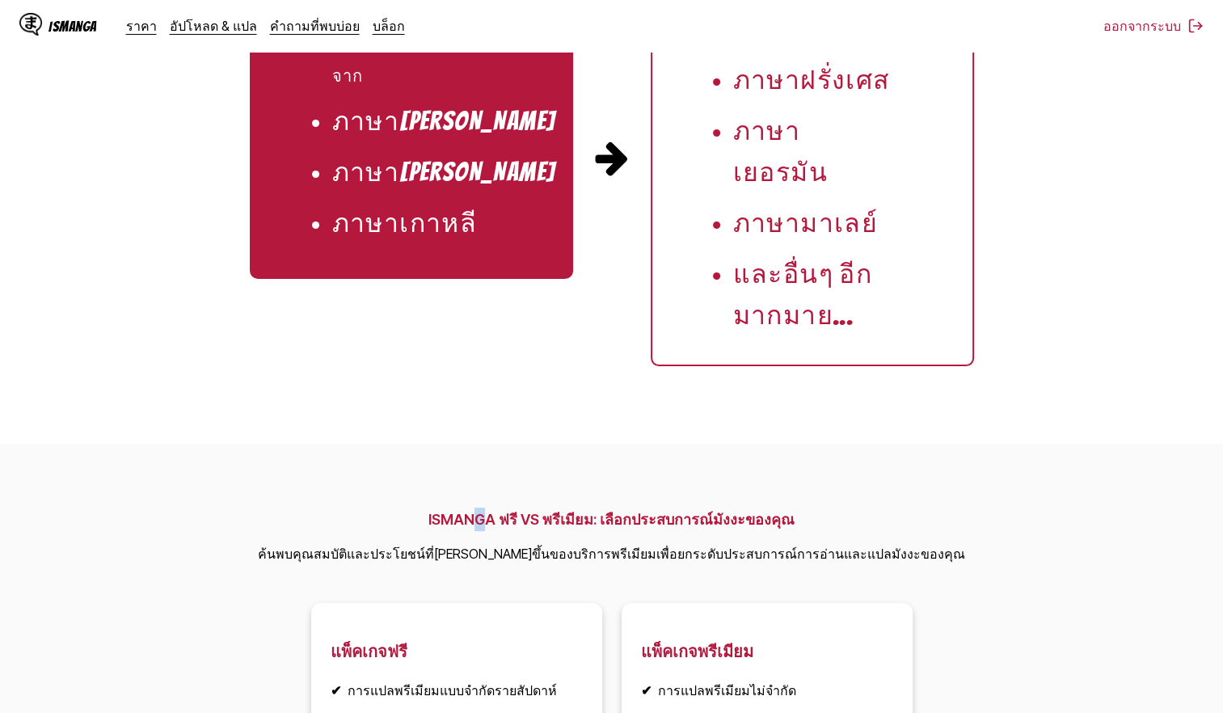
drag, startPoint x: 466, startPoint y: 251, endPoint x: 483, endPoint y: 251, distance: 17.8
click at [483, 508] on h2 "ISMANGA ฟรี VS พรีเมียม: เลือกประสบการณ์มังงะของคุณ" at bounding box center [611, 519] width 707 height 23
drag, startPoint x: 483, startPoint y: 251, endPoint x: 665, endPoint y: 247, distance: 181.9
click at [665, 508] on h2 "ISMANGA ฟรี VS พรีเมียม: เลือกประสบการณ์มังงะของคุณ" at bounding box center [611, 519] width 707 height 23
drag, startPoint x: 355, startPoint y: 412, endPoint x: 501, endPoint y: 406, distance: 146.4
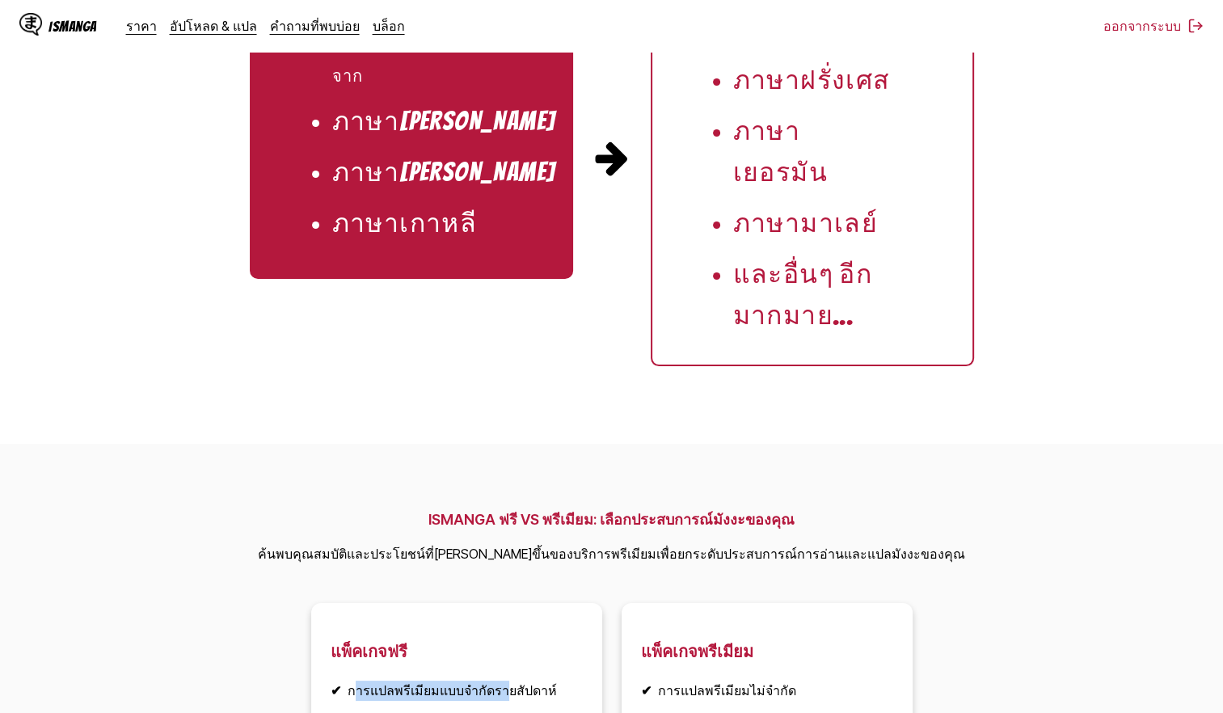
click at [501, 681] on li "✔ การแปลพรีเมียมแบบจำกัดรายสัปดาห์" at bounding box center [457, 691] width 252 height 20
drag, startPoint x: 734, startPoint y: 411, endPoint x: 779, endPoint y: 404, distance: 45.7
click at [779, 681] on li "✔ การแปลพรีเมียมไม่จำกัด" at bounding box center [767, 691] width 252 height 20
drag, startPoint x: 779, startPoint y: 404, endPoint x: 712, endPoint y: 436, distance: 74.1
click at [712, 712] on li "✔ การแปลความเร็วสูง" at bounding box center [767, 727] width 252 height 20
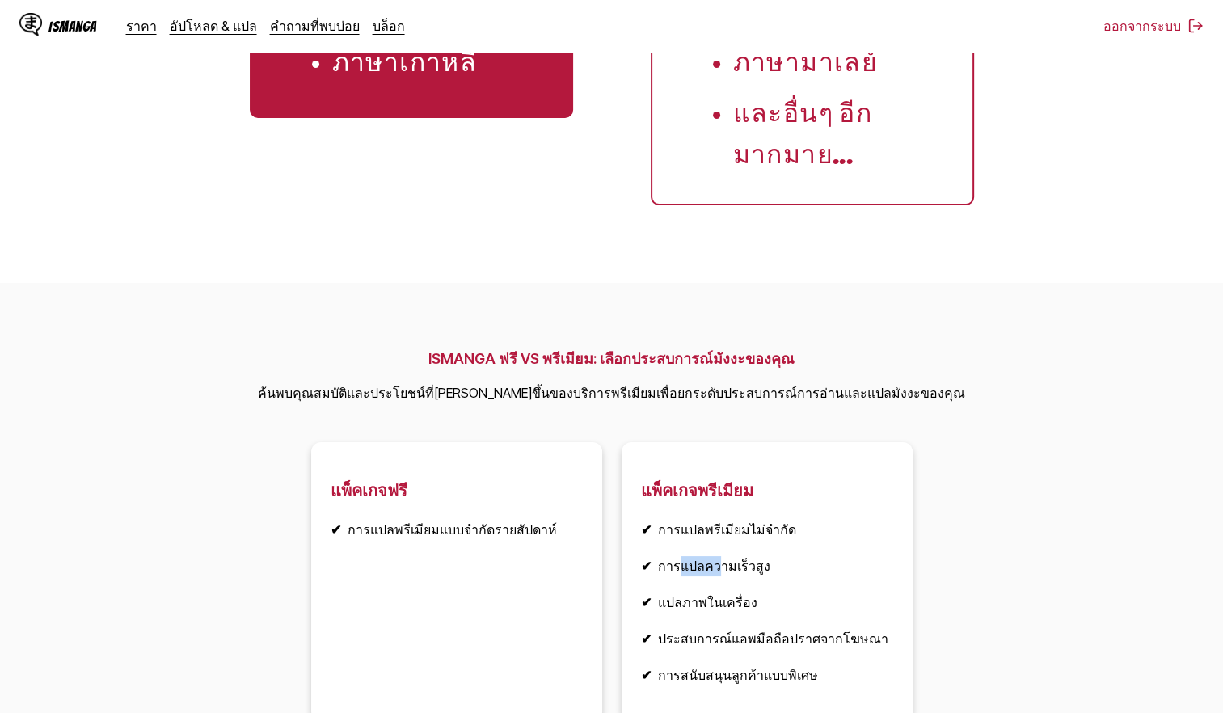
scroll to position [2182, 0]
drag, startPoint x: 689, startPoint y: 354, endPoint x: 819, endPoint y: 354, distance: 130.1
click at [819, 628] on li "✔ ประสบการณ์แอพมือถือปราศจากโฆษณา" at bounding box center [767, 638] width 252 height 20
drag, startPoint x: 819, startPoint y: 354, endPoint x: 690, endPoint y: 382, distance: 131.6
click at [690, 664] on li "✔ การสนับสนุนลูกค้าแบบพิเศษ" at bounding box center [767, 674] width 252 height 20
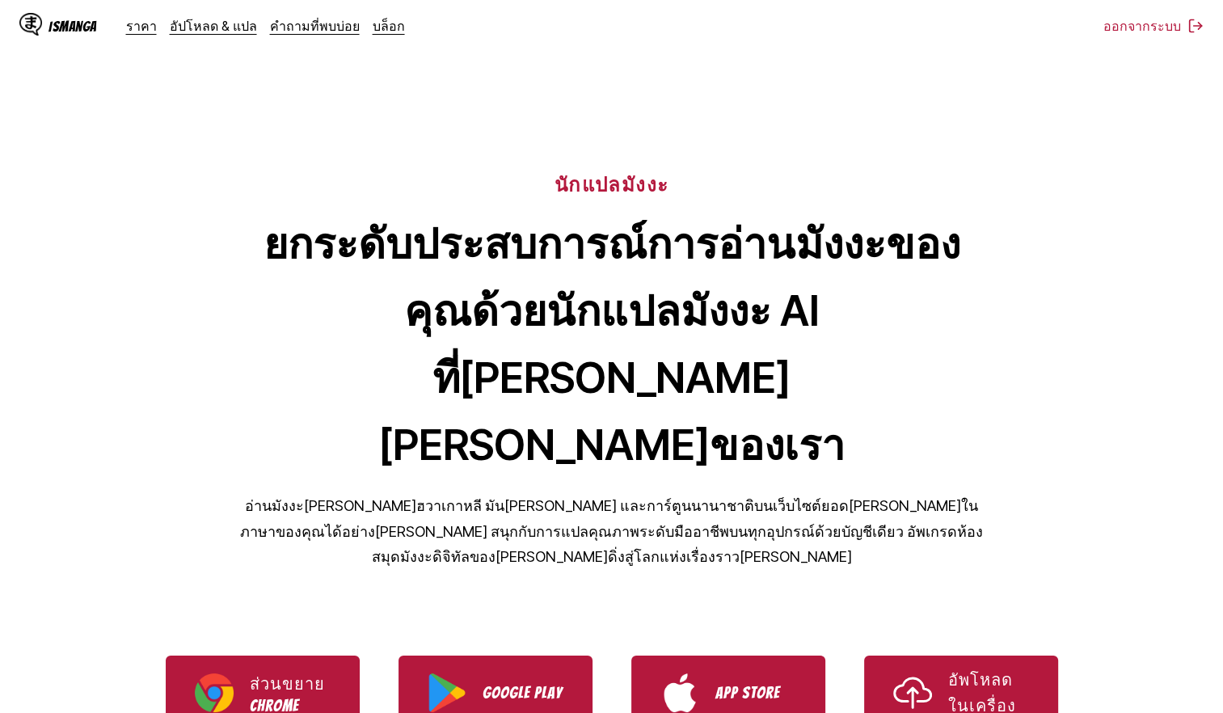
scroll to position [0, 0]
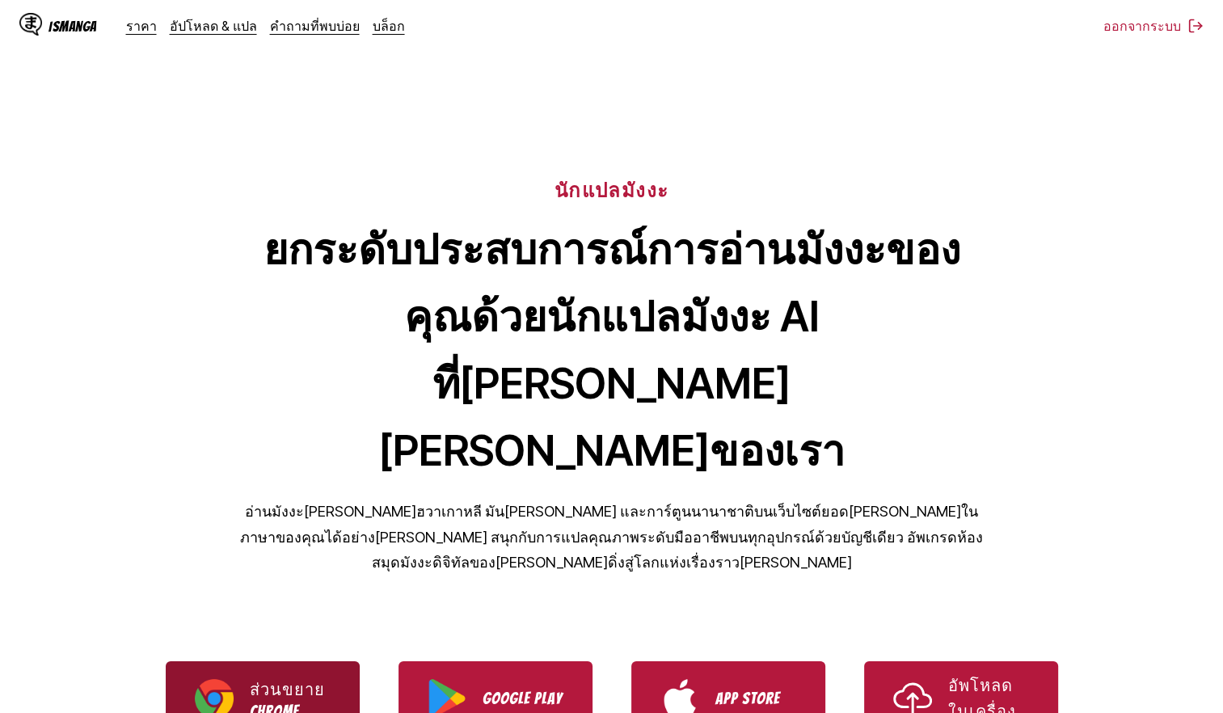
click at [345, 661] on link "ส่วนขยาย Chrome" at bounding box center [263, 698] width 194 height 74
